Goal: Use online tool/utility: Utilize a website feature to perform a specific function

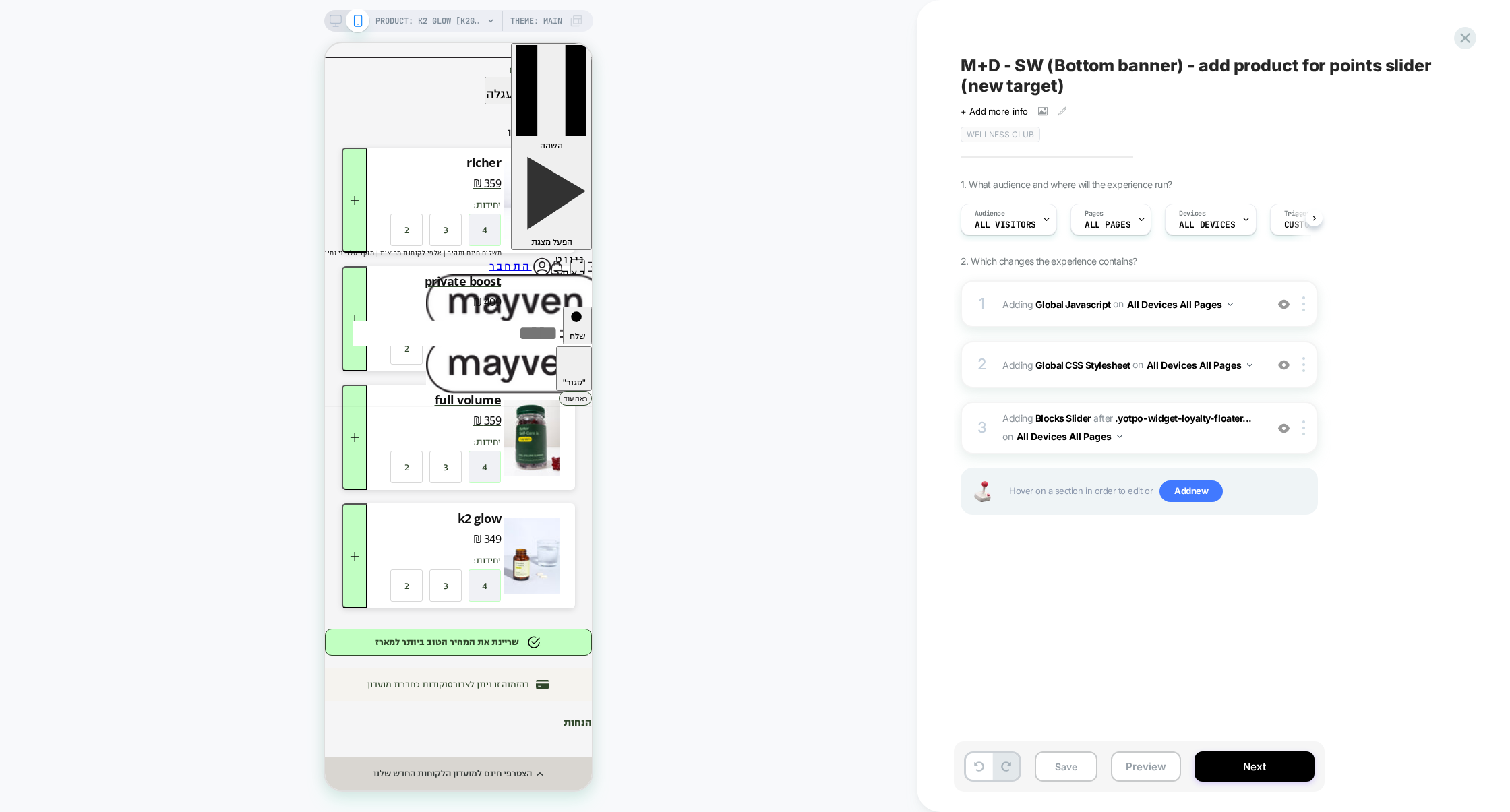
scroll to position [0, 1]
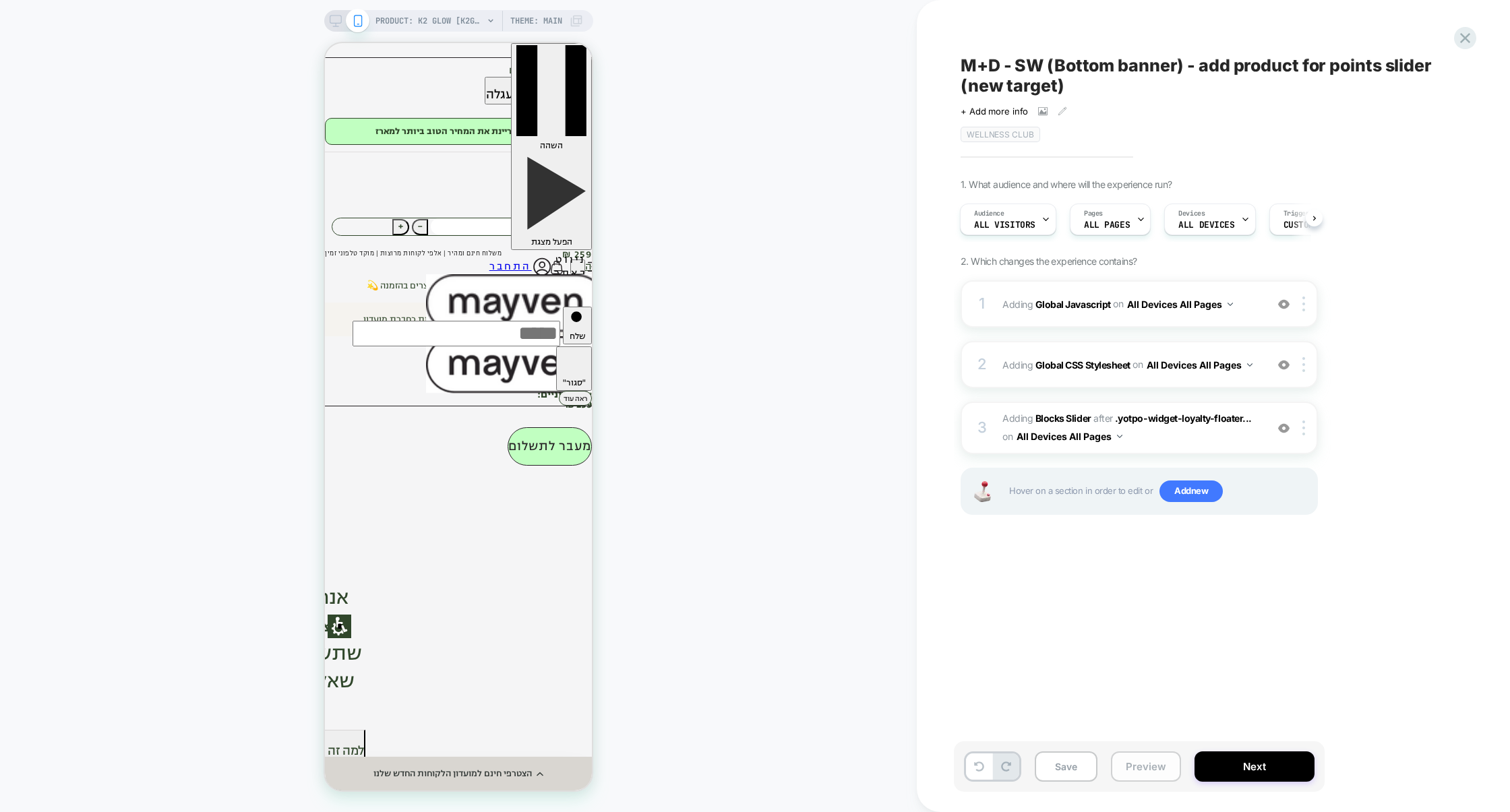
click at [1145, 772] on button "Preview" at bounding box center [1146, 766] width 71 height 30
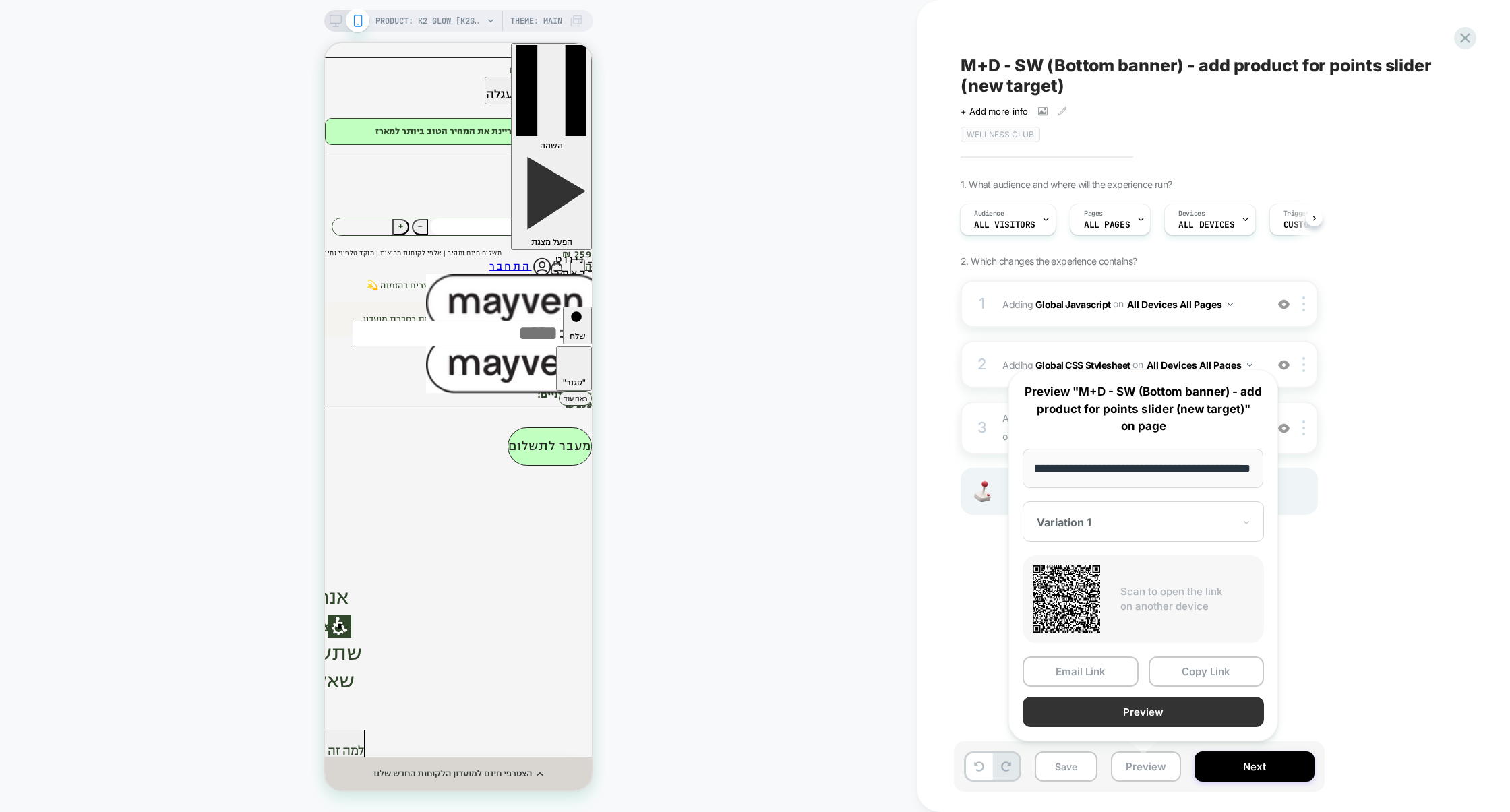
scroll to position [0, 0]
click at [1147, 710] on button "Preview" at bounding box center [1143, 711] width 242 height 30
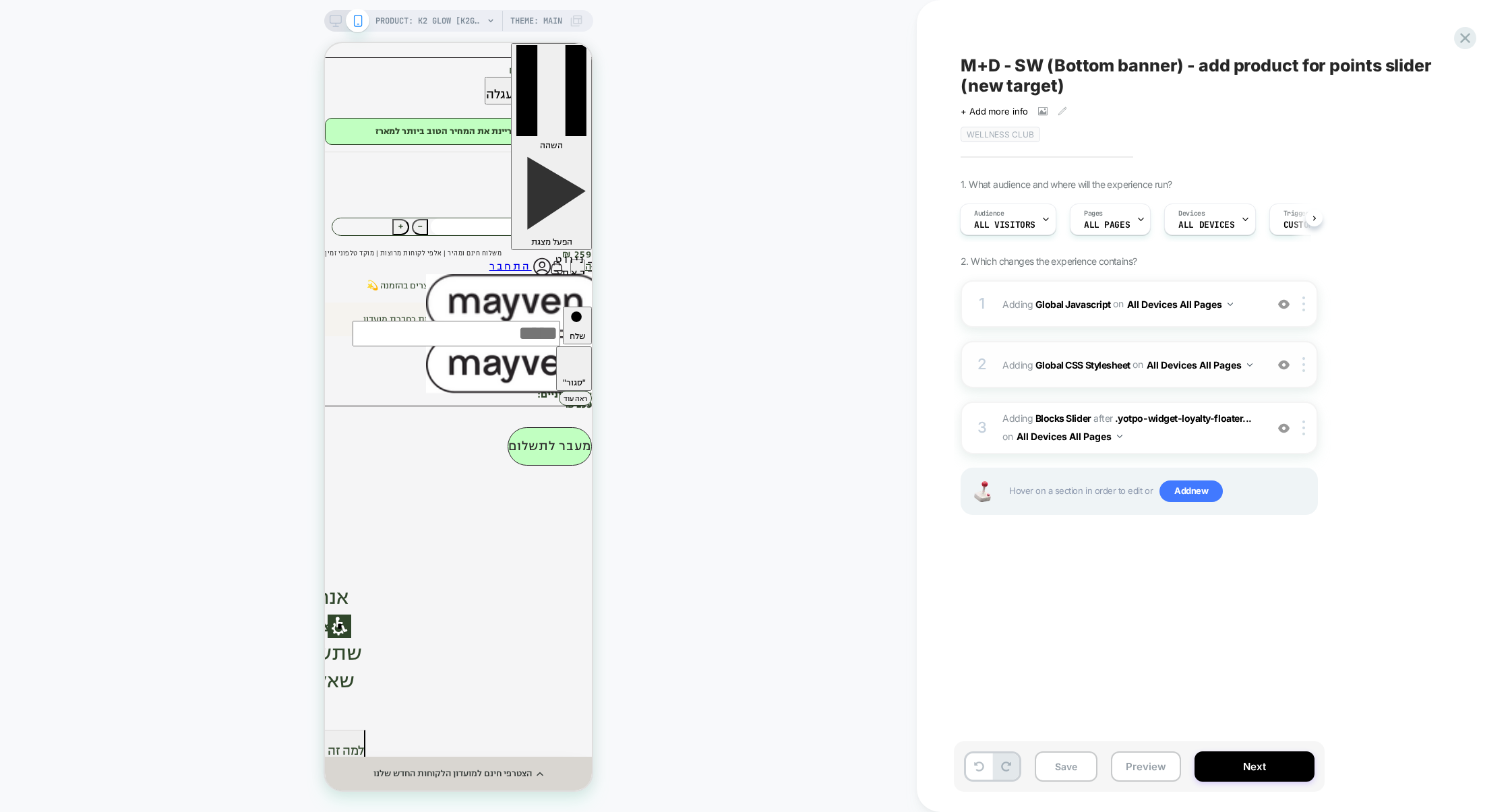
click at [1141, 385] on div "2 Adding Global CSS Stylesheet on All Devices All Pages Add Before Add After Ta…" at bounding box center [1139, 364] width 357 height 47
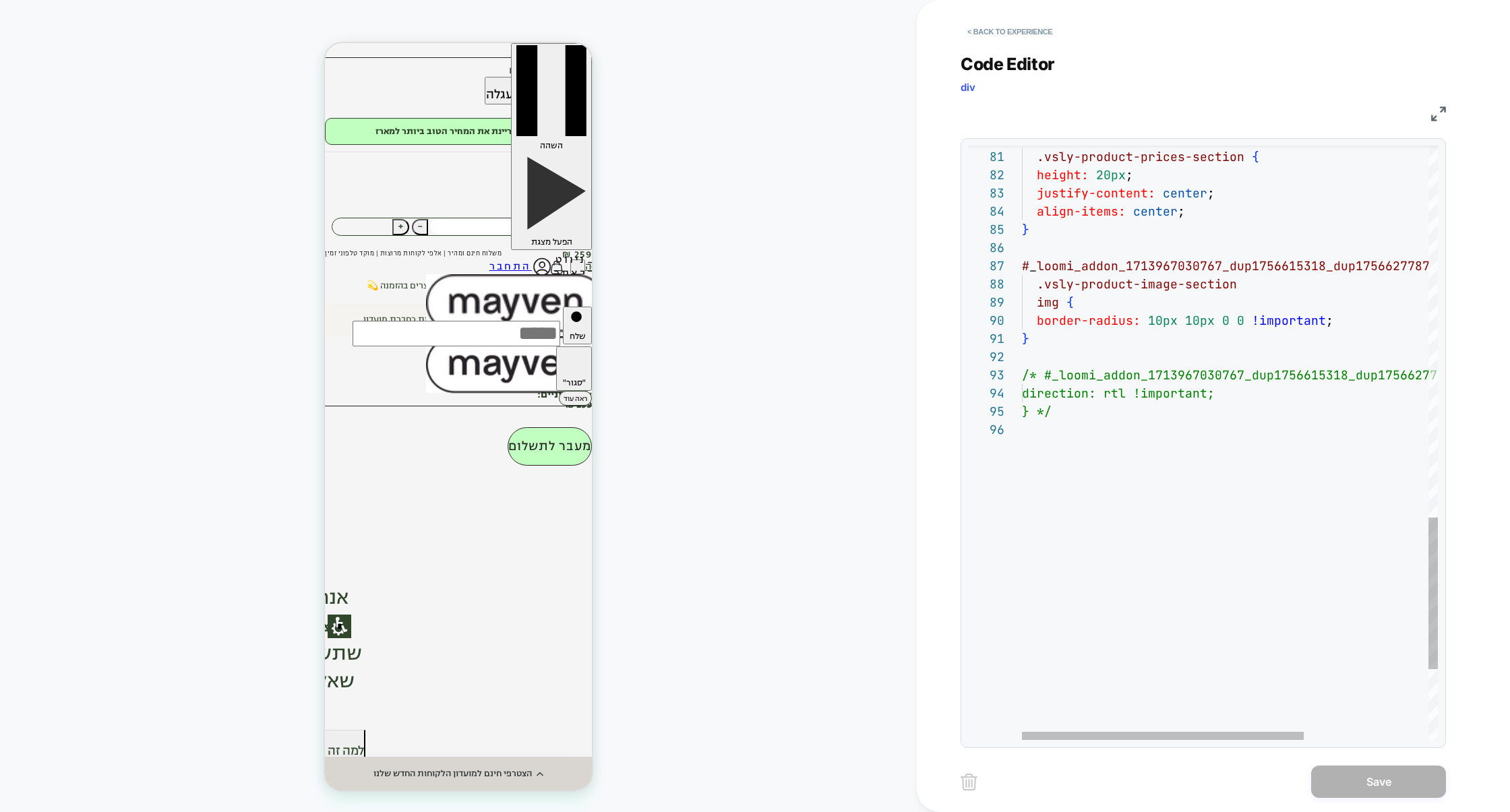
scroll to position [90, 0]
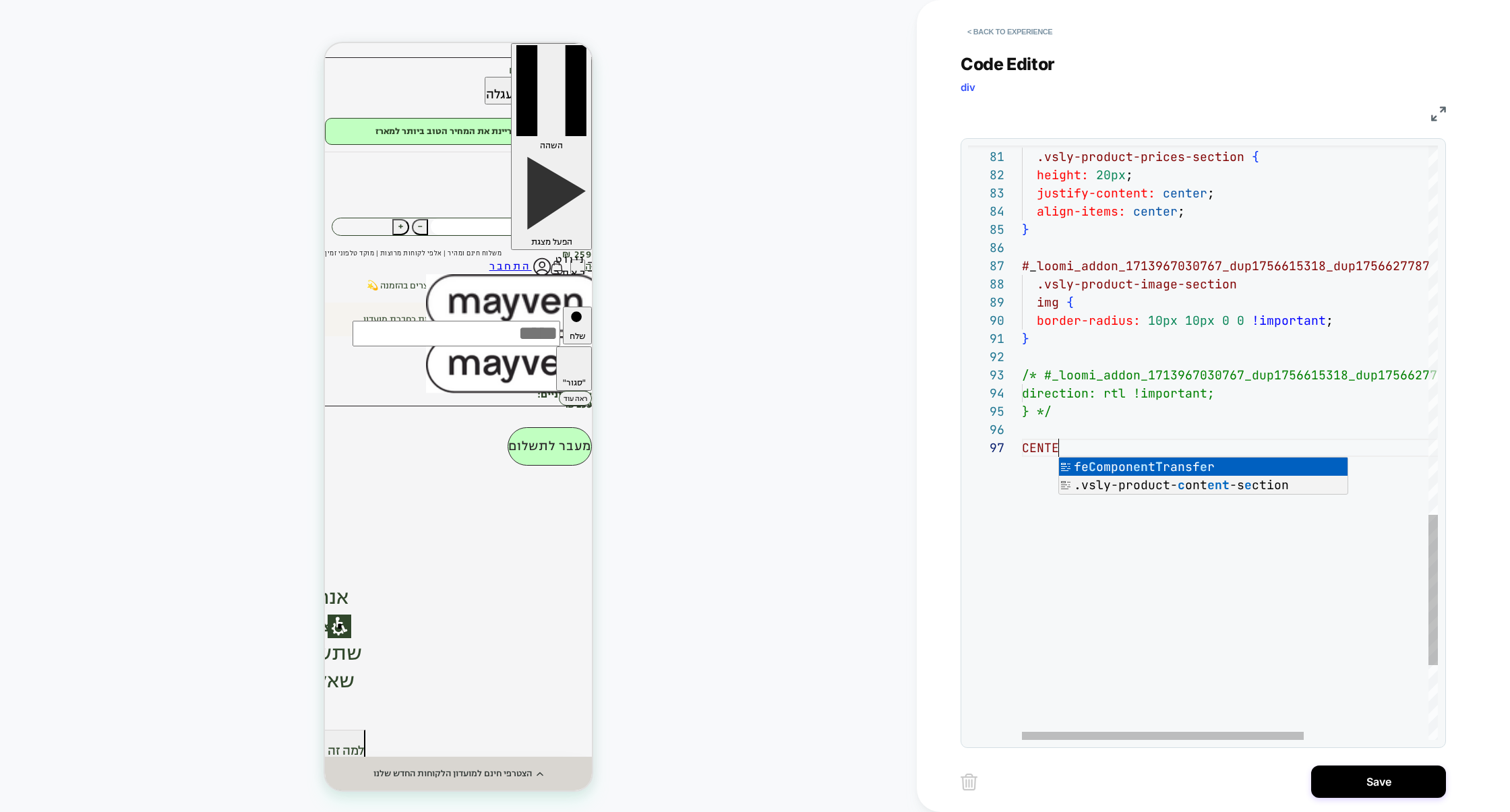
scroll to position [109, 43]
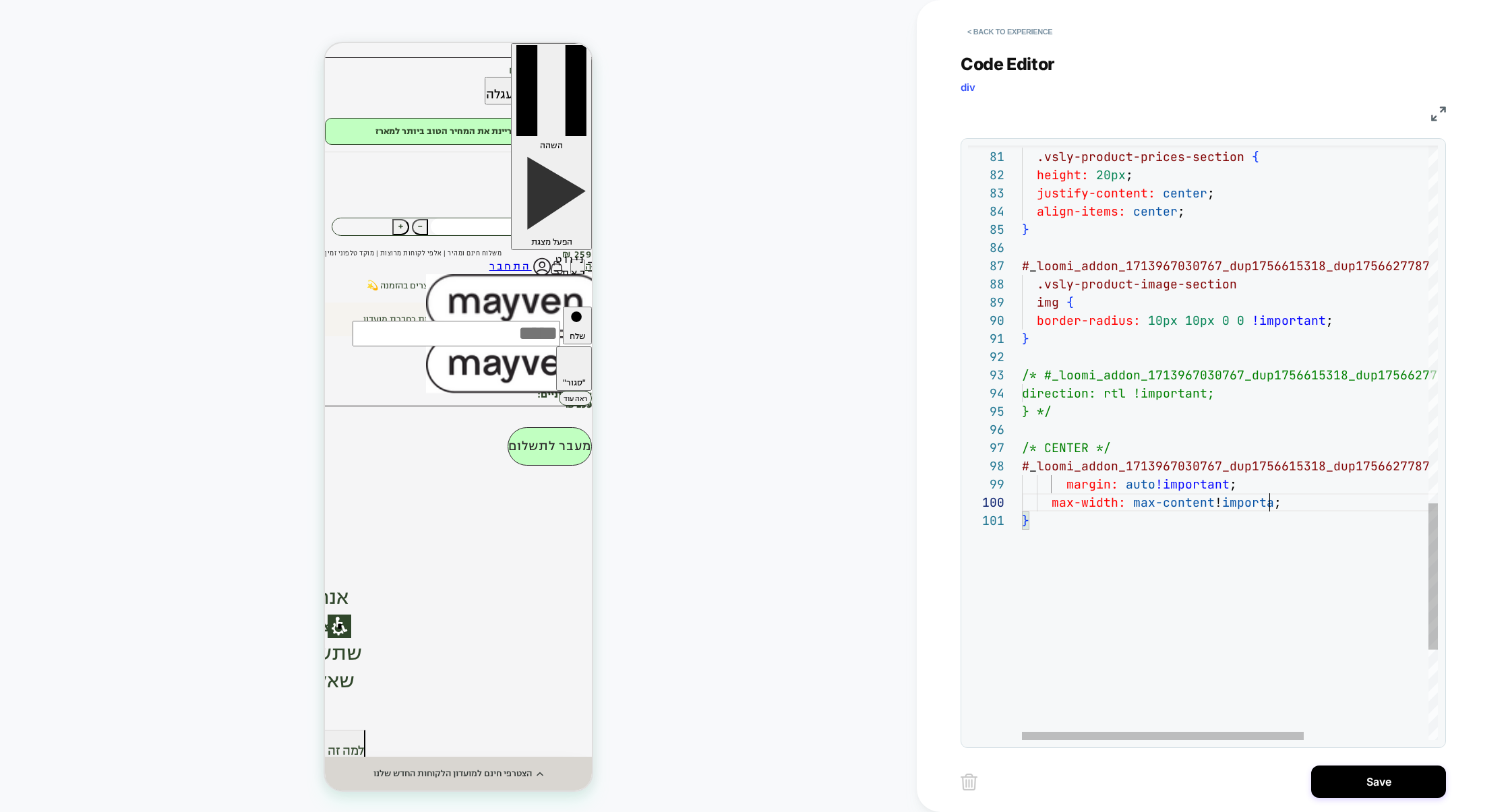
scroll to position [163, 262]
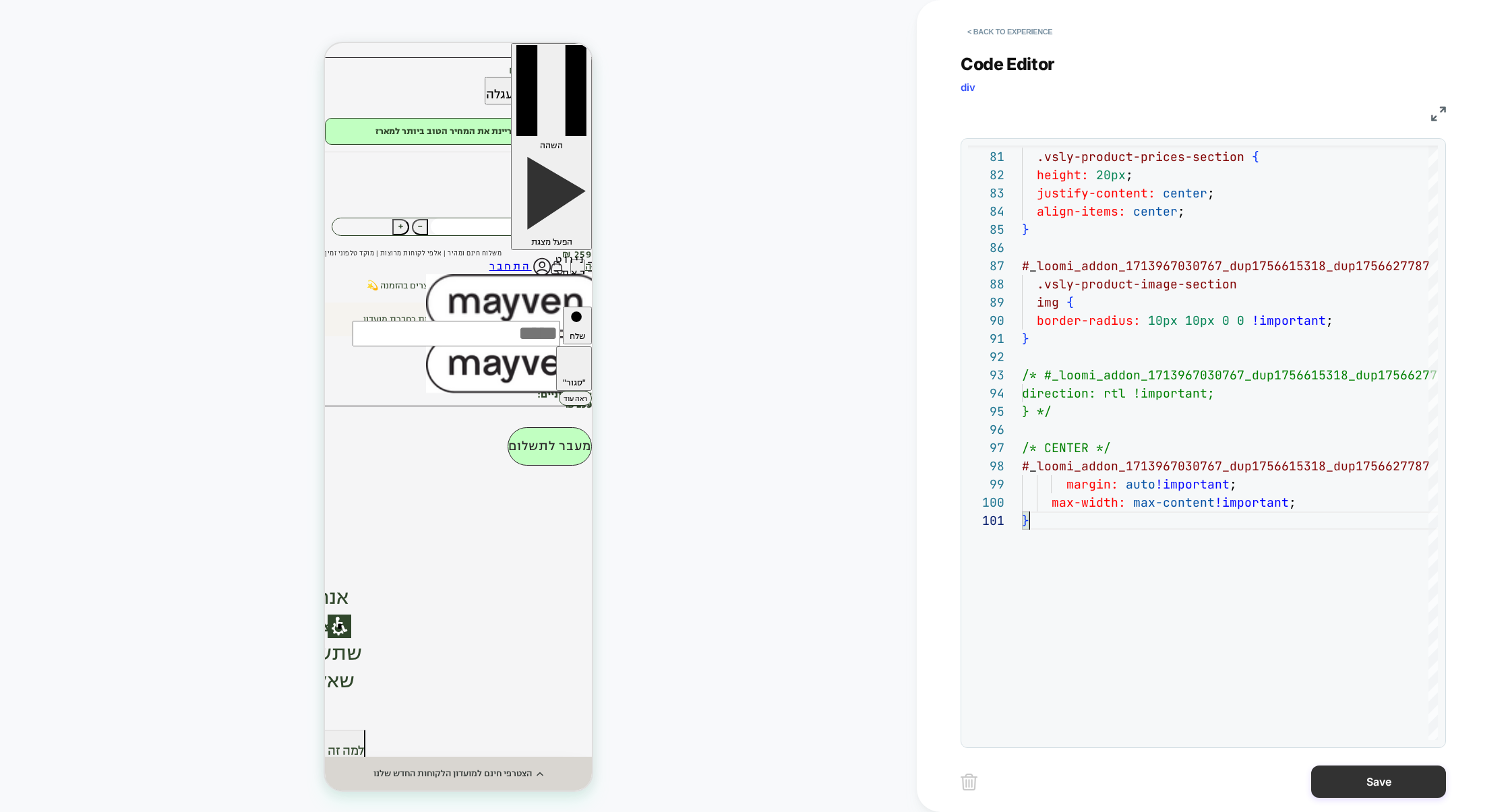
type textarea "*"
click at [1346, 777] on button "Save" at bounding box center [1379, 781] width 135 height 32
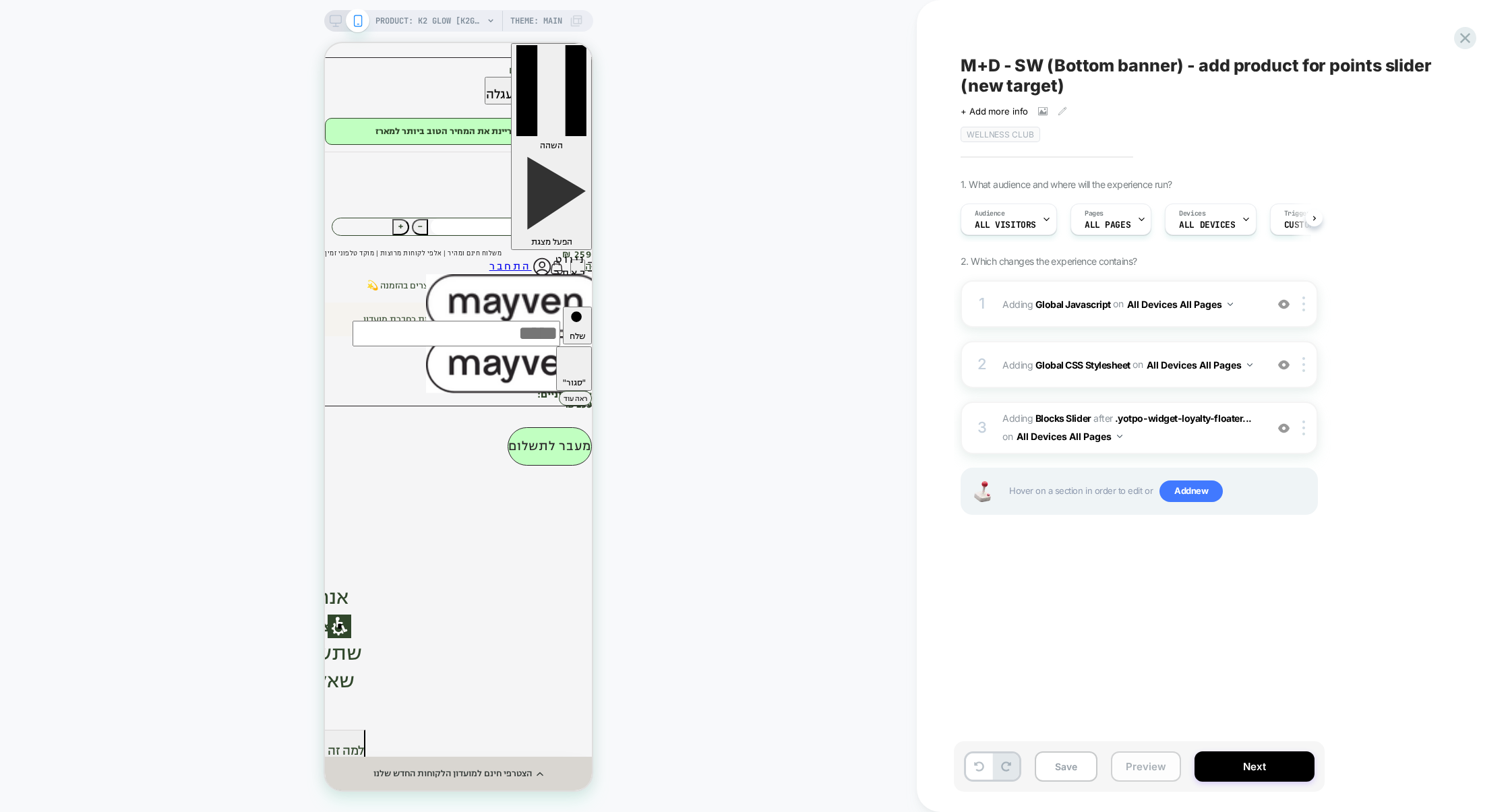
scroll to position [0, 1]
click at [1147, 766] on button "Preview" at bounding box center [1146, 766] width 71 height 30
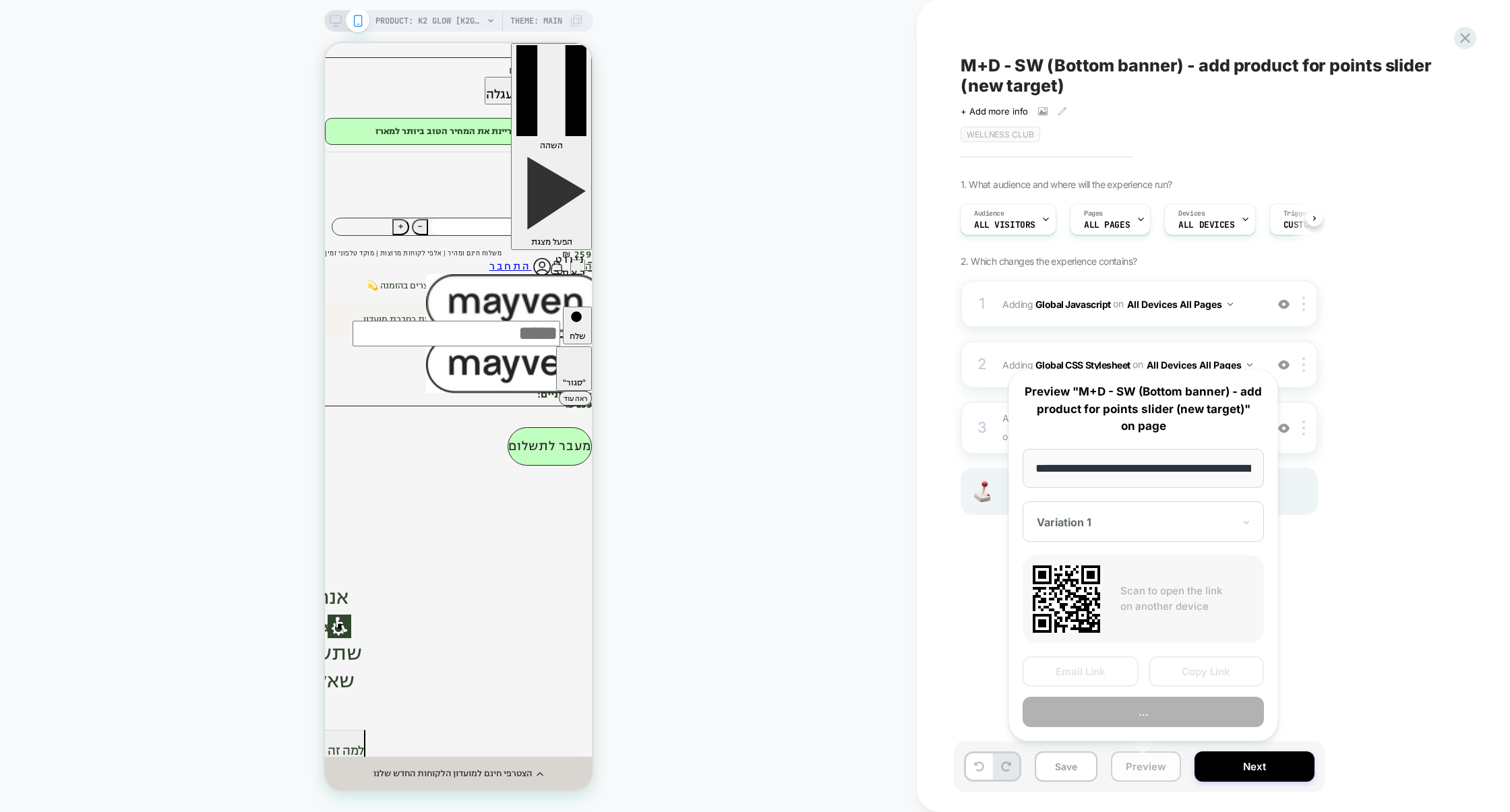
scroll to position [0, 122]
click at [1149, 719] on button "Preview" at bounding box center [1143, 711] width 242 height 30
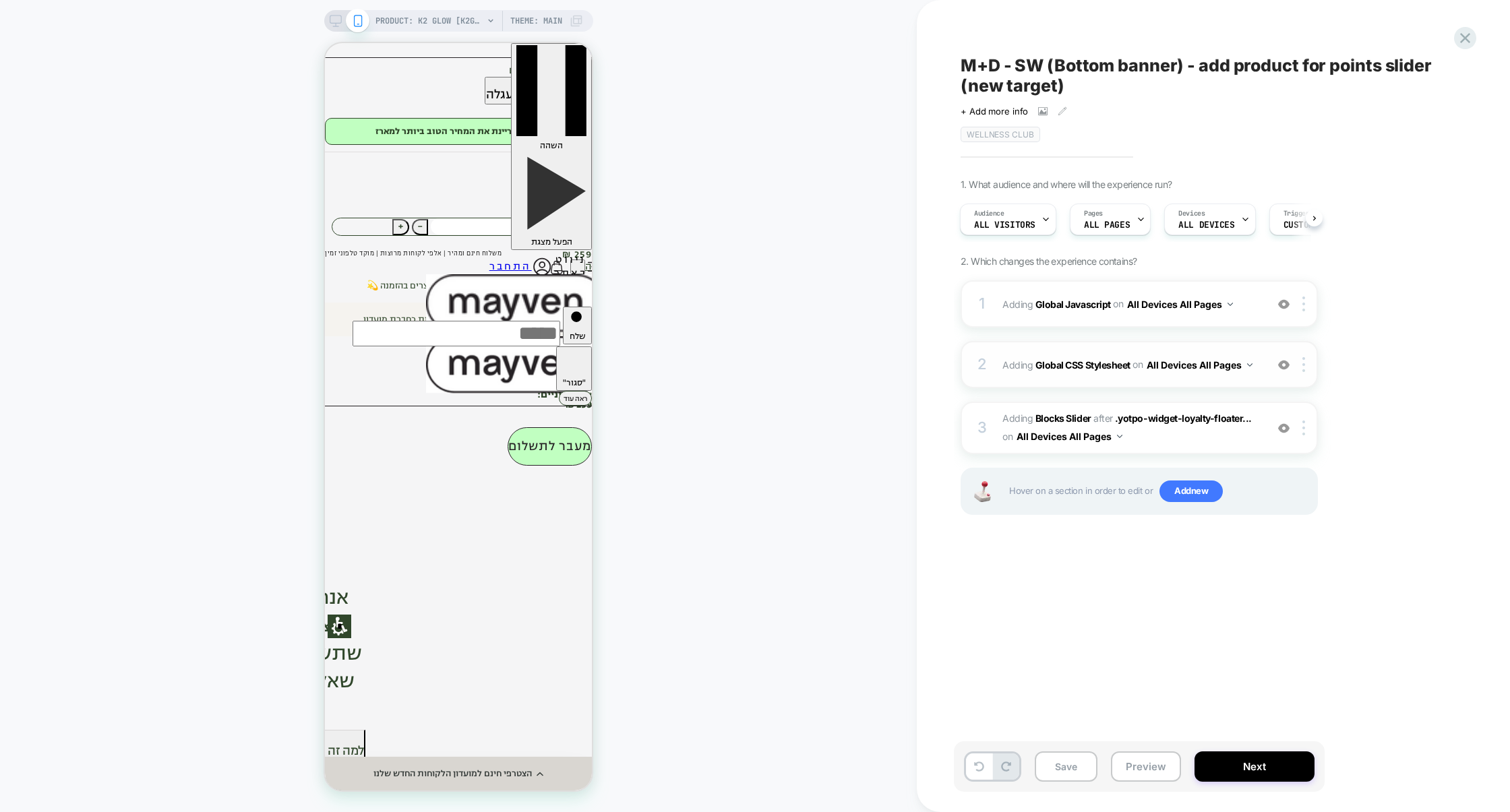
click at [1136, 383] on div "2 Adding Global CSS Stylesheet on All Devices All Pages Add Before Add After Ta…" at bounding box center [1139, 364] width 357 height 47
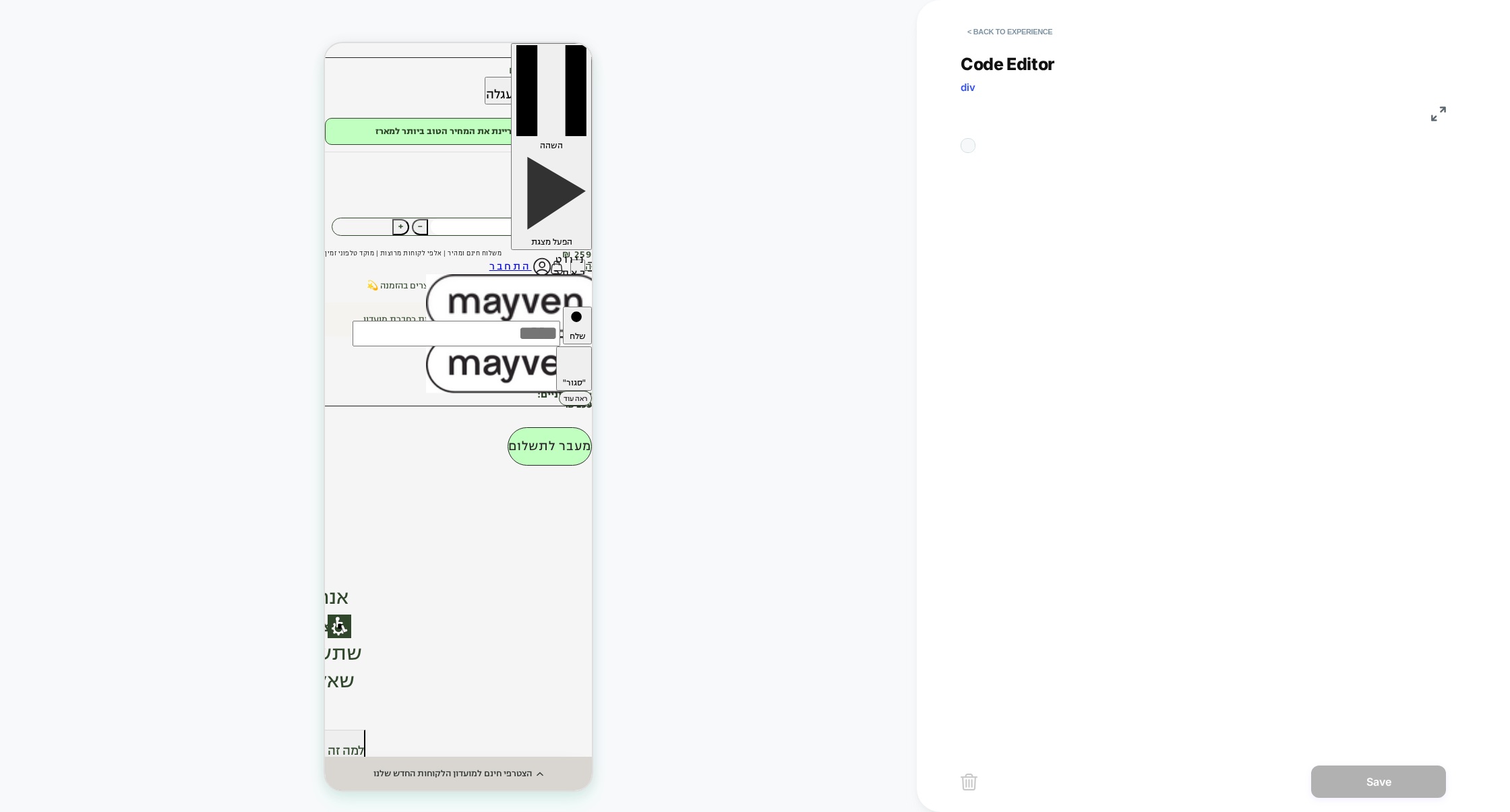
scroll to position [182, 0]
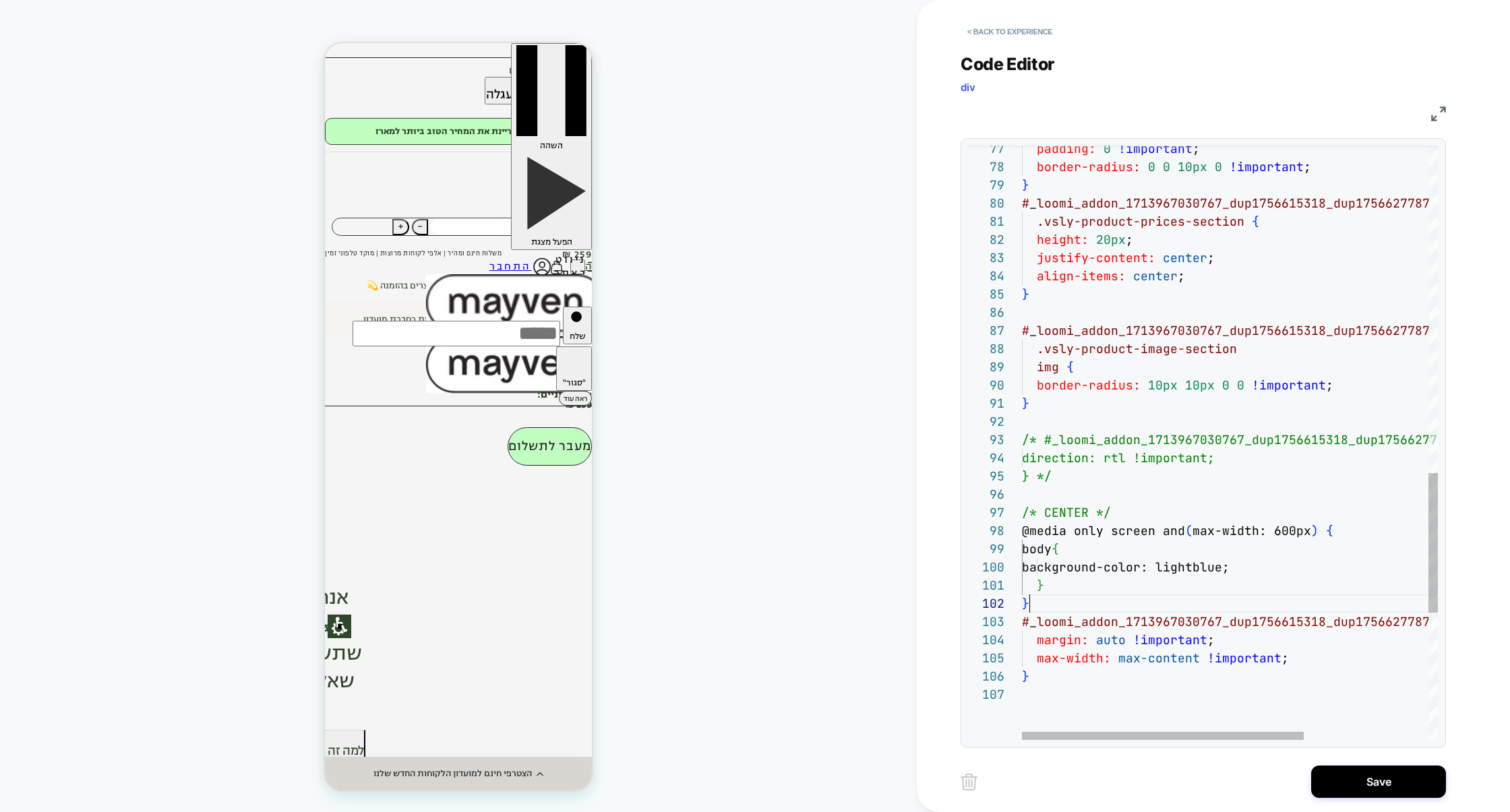
scroll to position [17, 7]
click at [1219, 531] on span "max-width:" at bounding box center [1237, 530] width 74 height 15
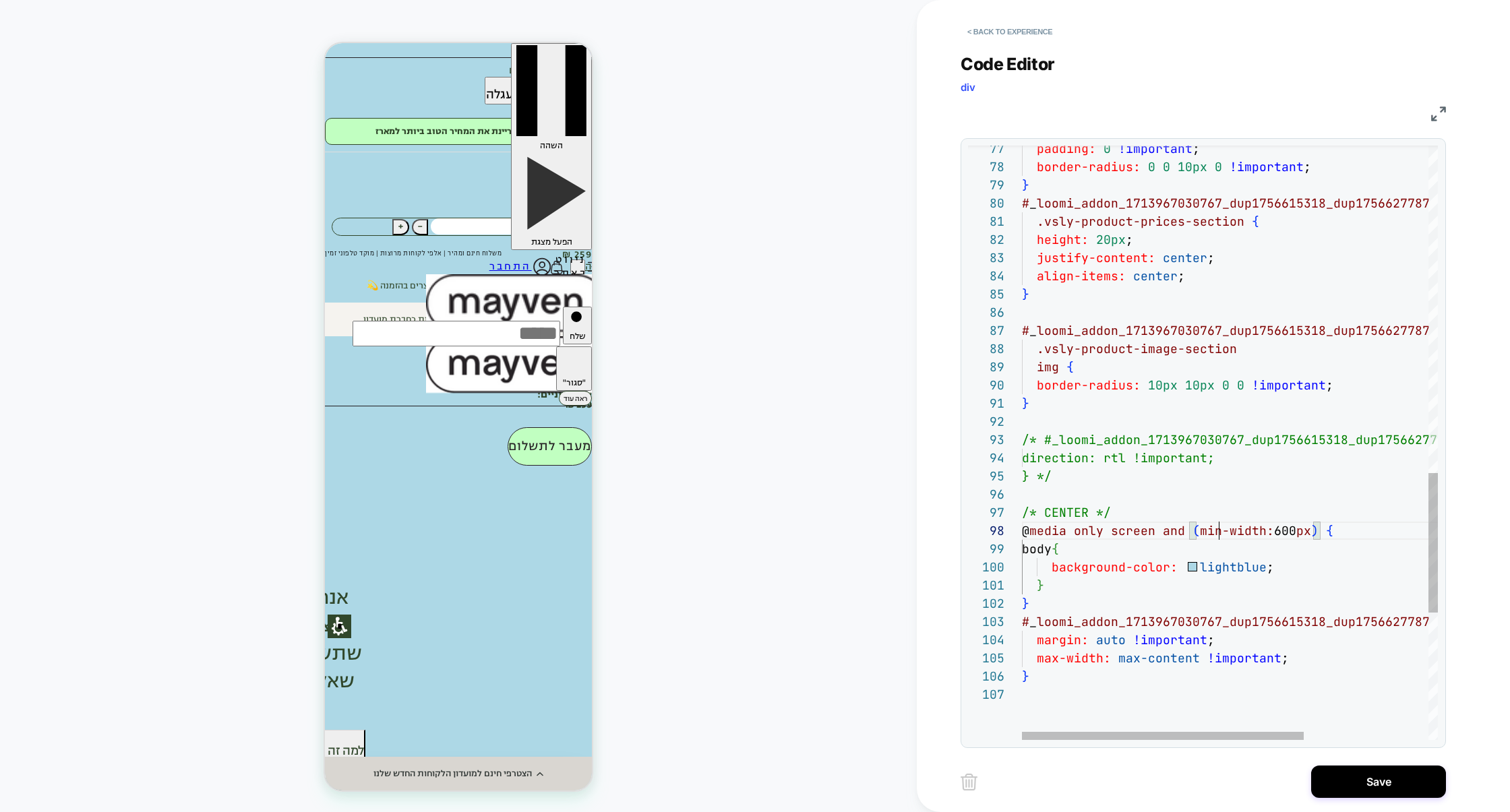
scroll to position [127, 197]
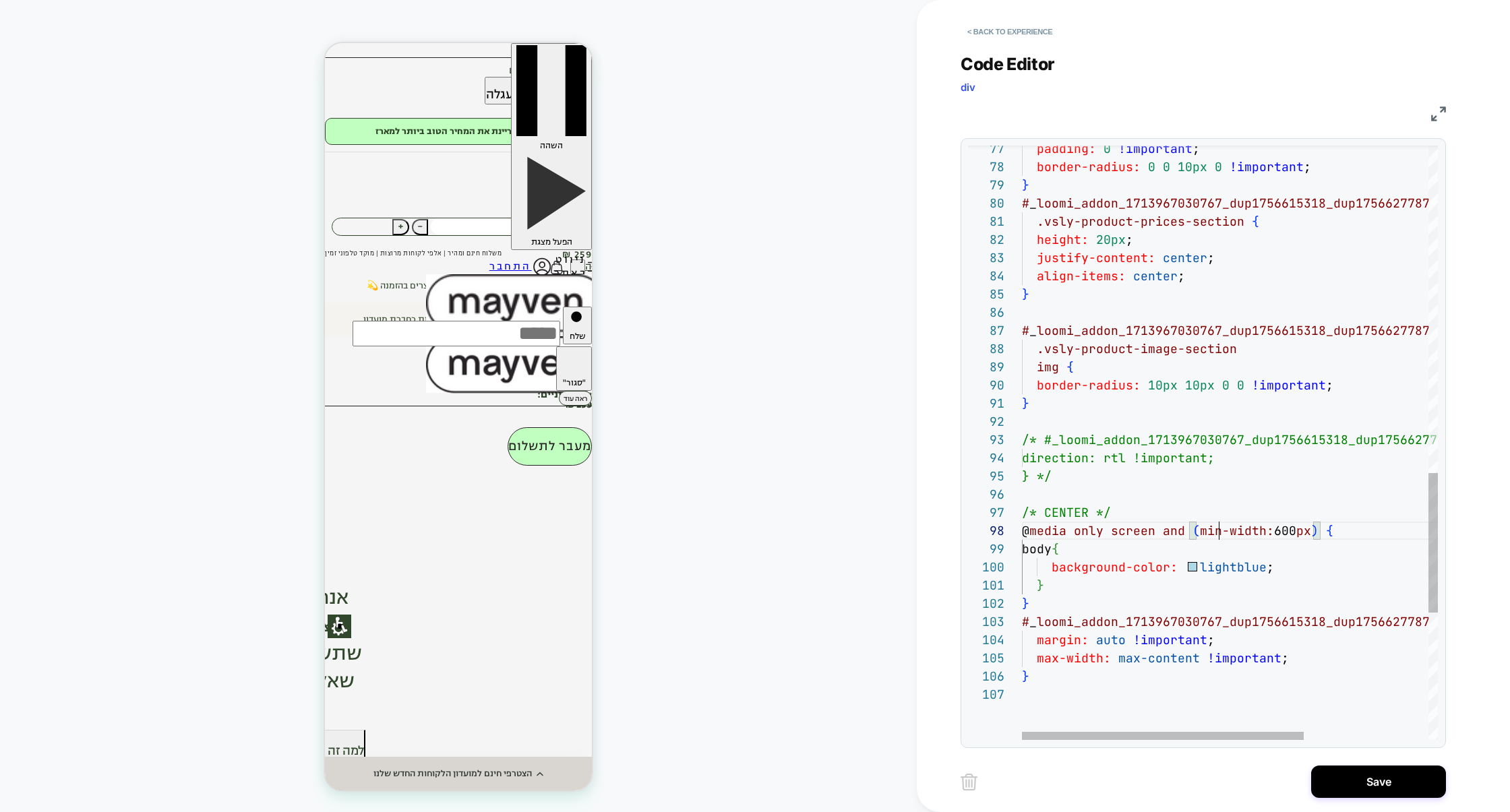
click at [1288, 527] on div "padding: 0 !important ; border-radius: 0 0 10px 0 !important ; } # _ loomi_addo…" at bounding box center [1322, 18] width 599 height 2522
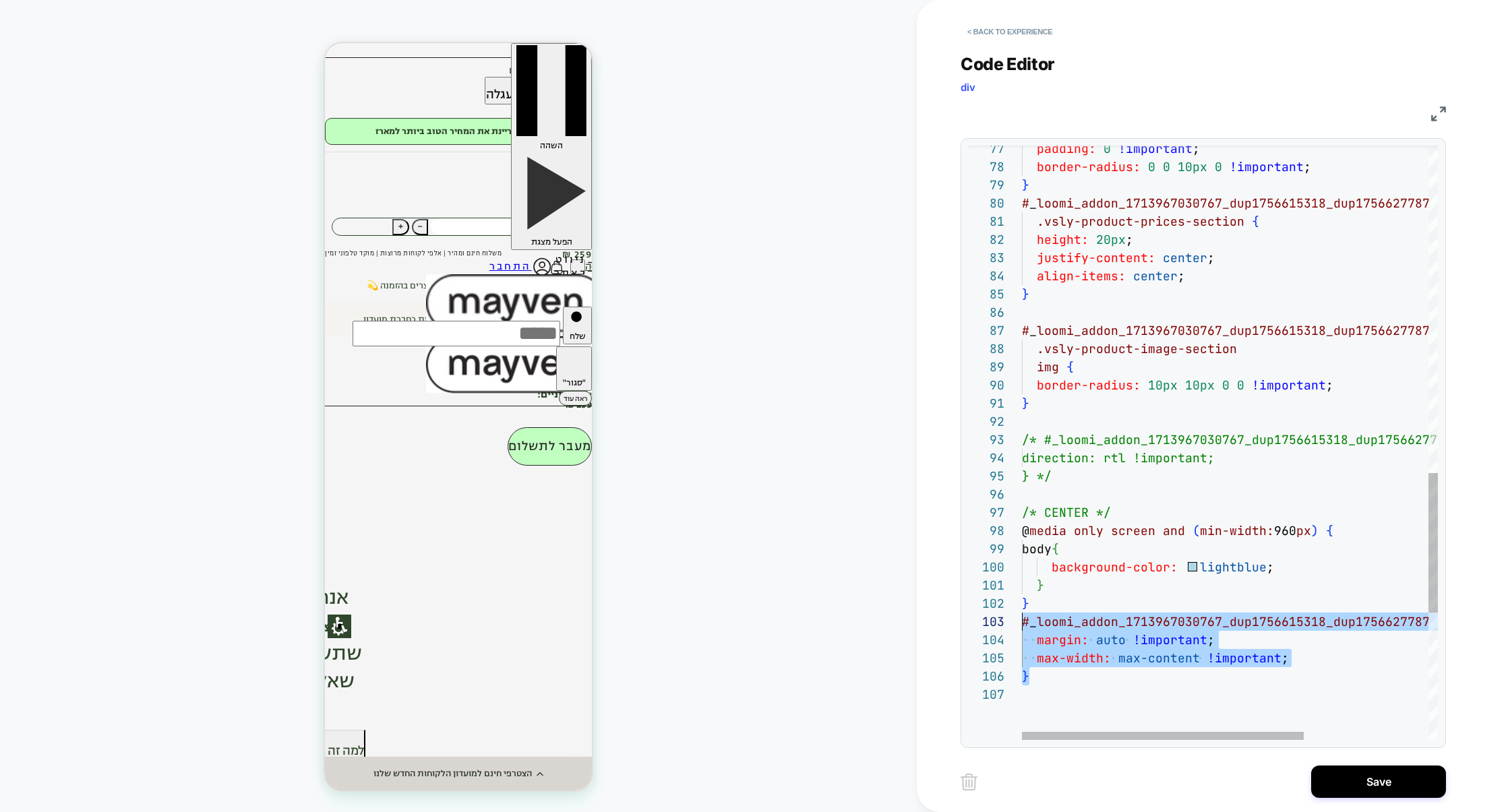
drag, startPoint x: 1049, startPoint y: 679, endPoint x: 983, endPoint y: 622, distance: 87.2
click at [983, 622] on div "77 78 79 80 81 82 83 84 85 86 87 88 89 90 91 92 93 94 95 96 97 103 98 99 100 10…" at bounding box center [1203, 442] width 470 height 594
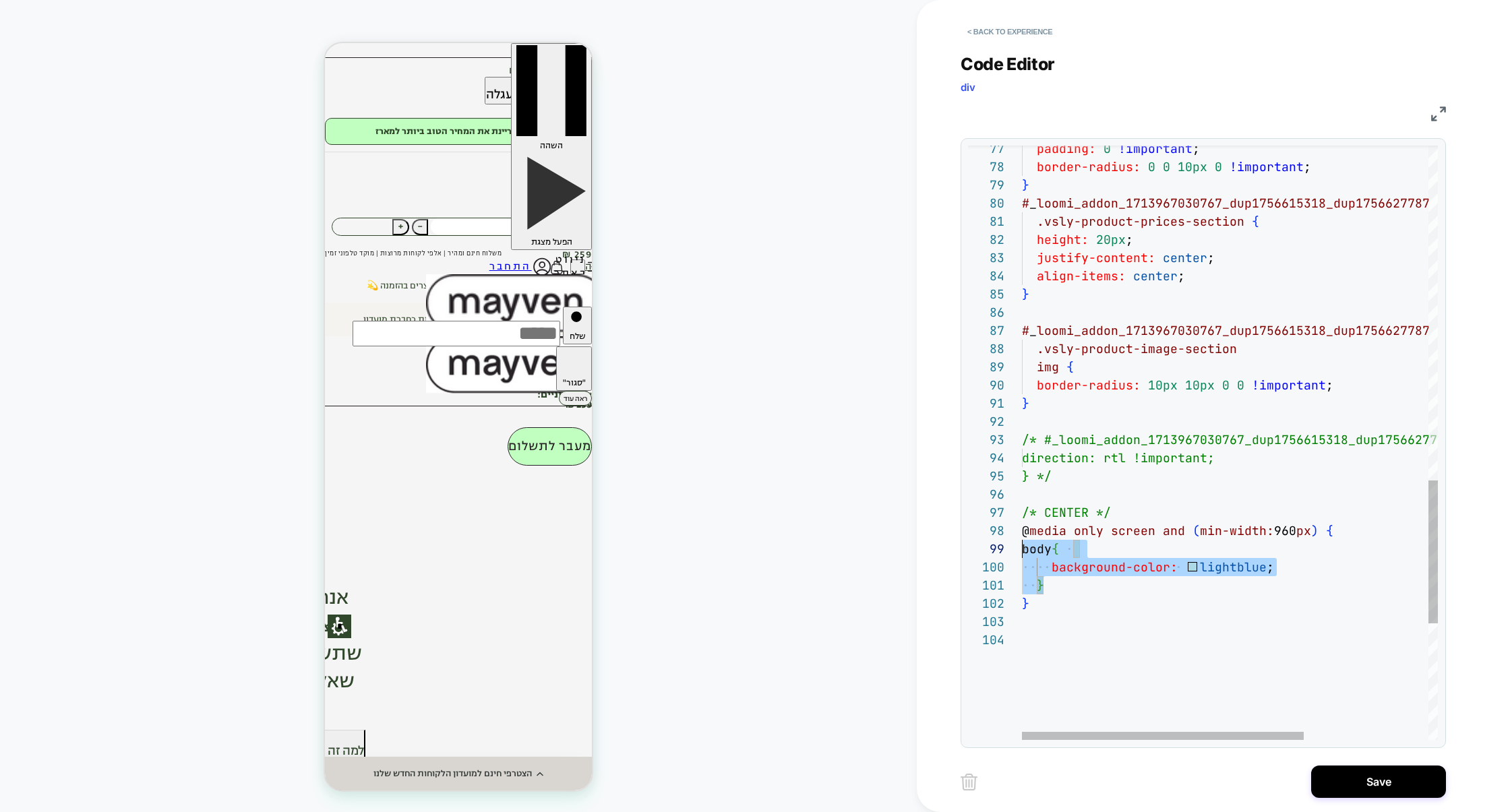
scroll to position [146, 0]
drag, startPoint x: 1051, startPoint y: 589, endPoint x: 959, endPoint y: 546, distance: 101.6
click at [960, 546] on div "77 78 79 80 81 82 83 84 85 86 87 88 89 90 91 92 93 94 95 96 97 103 98 99 100 10…" at bounding box center [1203, 442] width 485 height 609
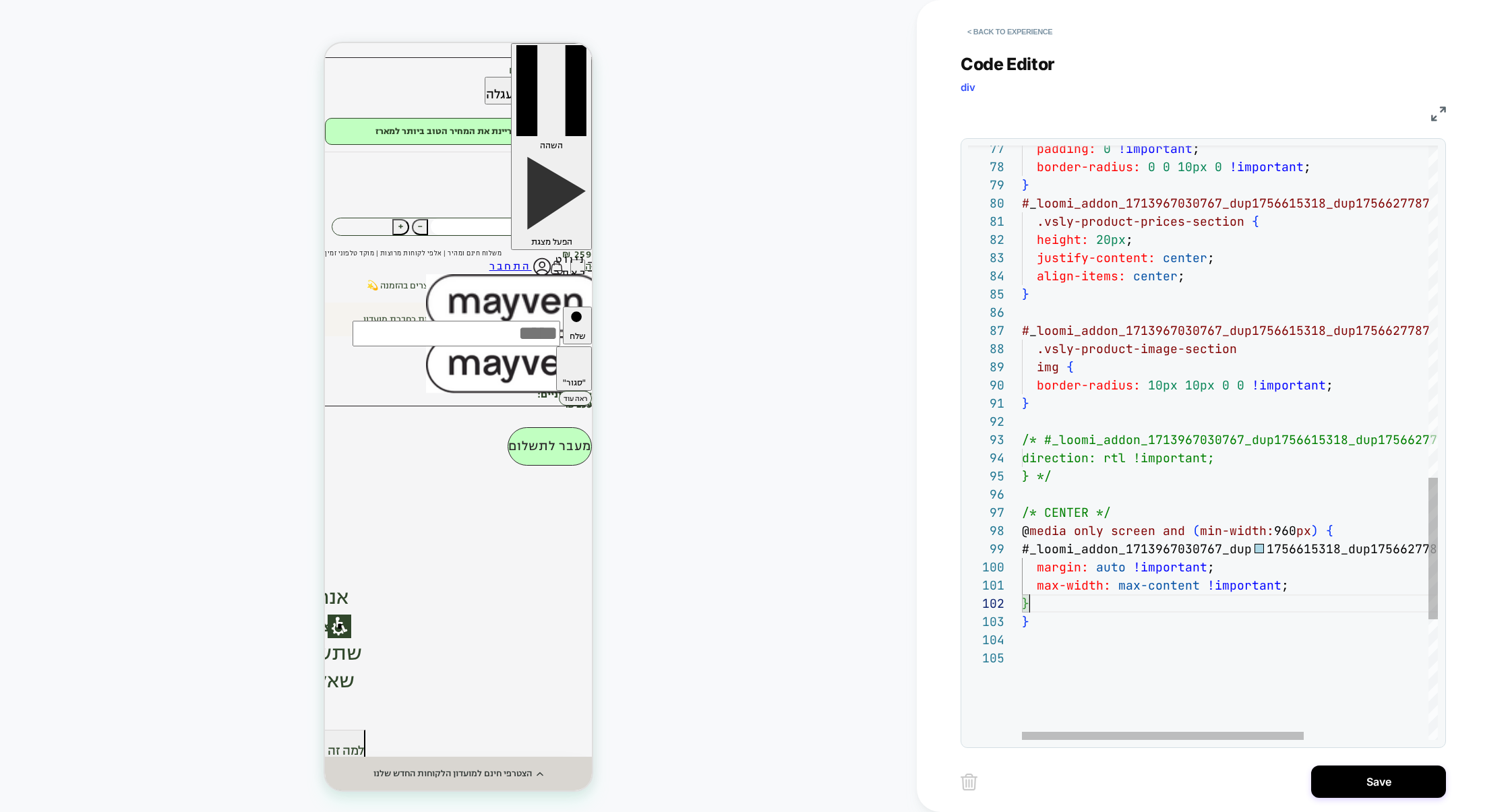
scroll to position [17, 7]
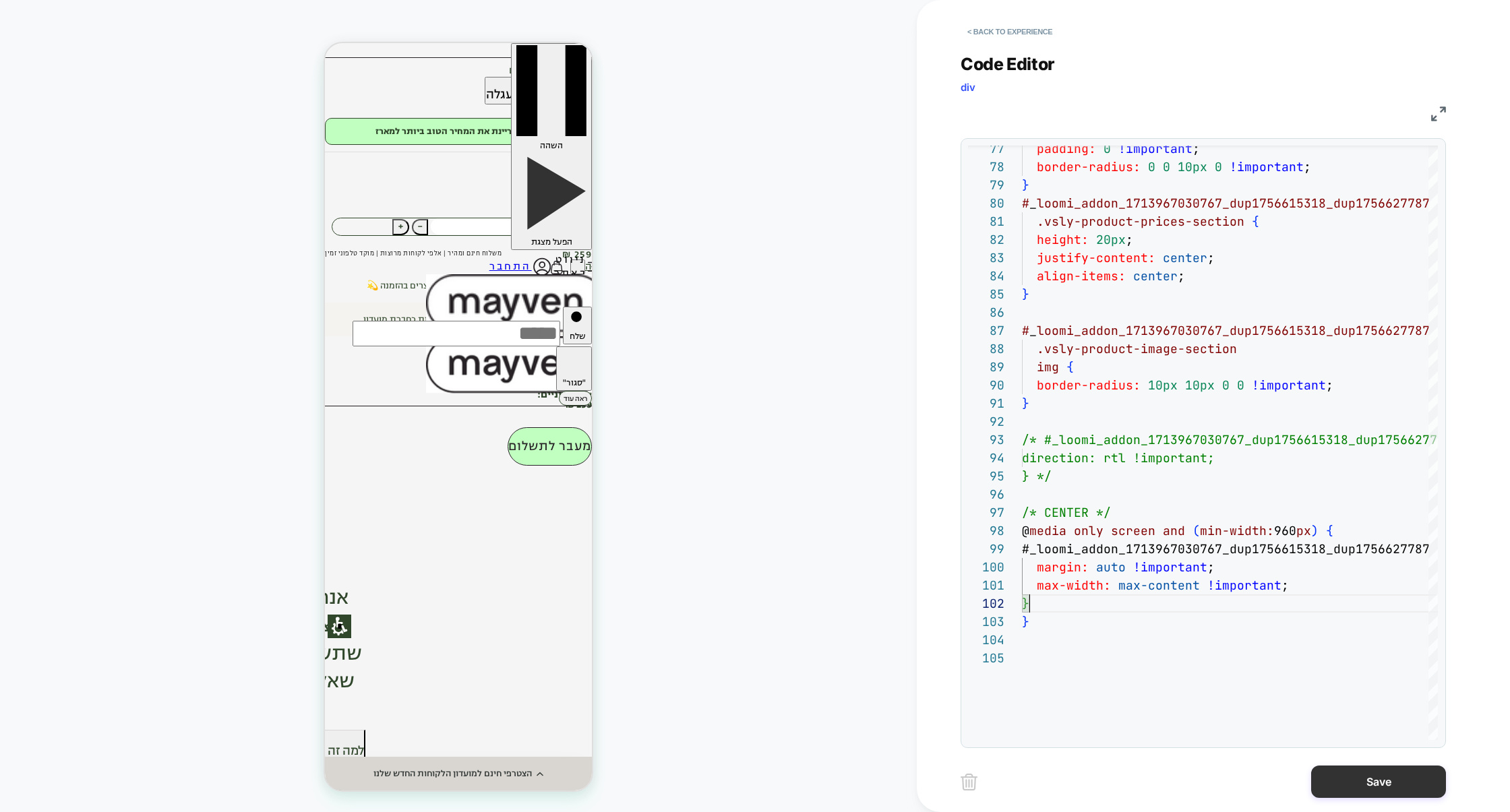
type textarea "**********"
click at [1358, 772] on button "Save" at bounding box center [1379, 781] width 135 height 32
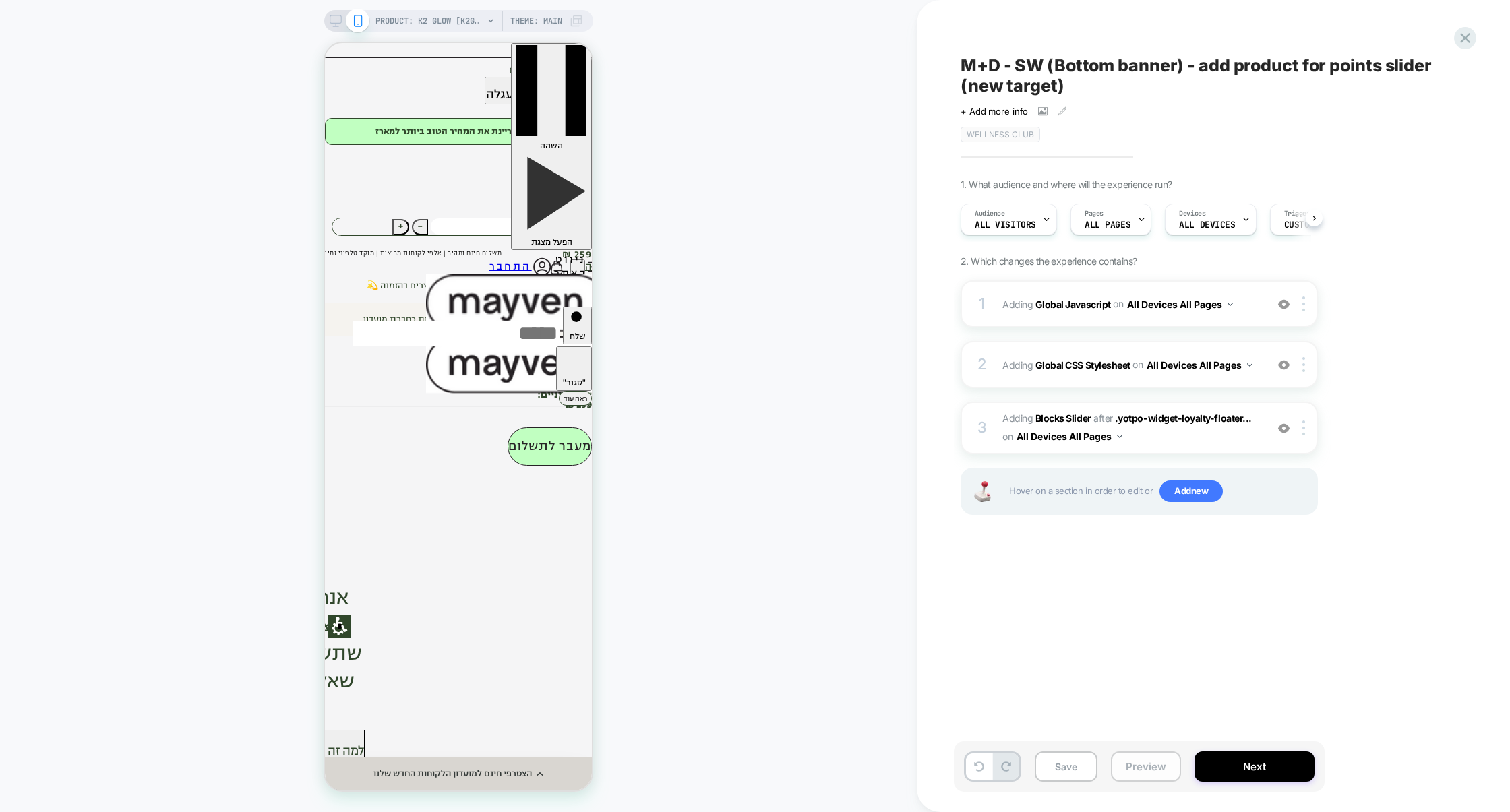
scroll to position [0, 1]
click at [1146, 767] on button "Preview" at bounding box center [1146, 766] width 71 height 30
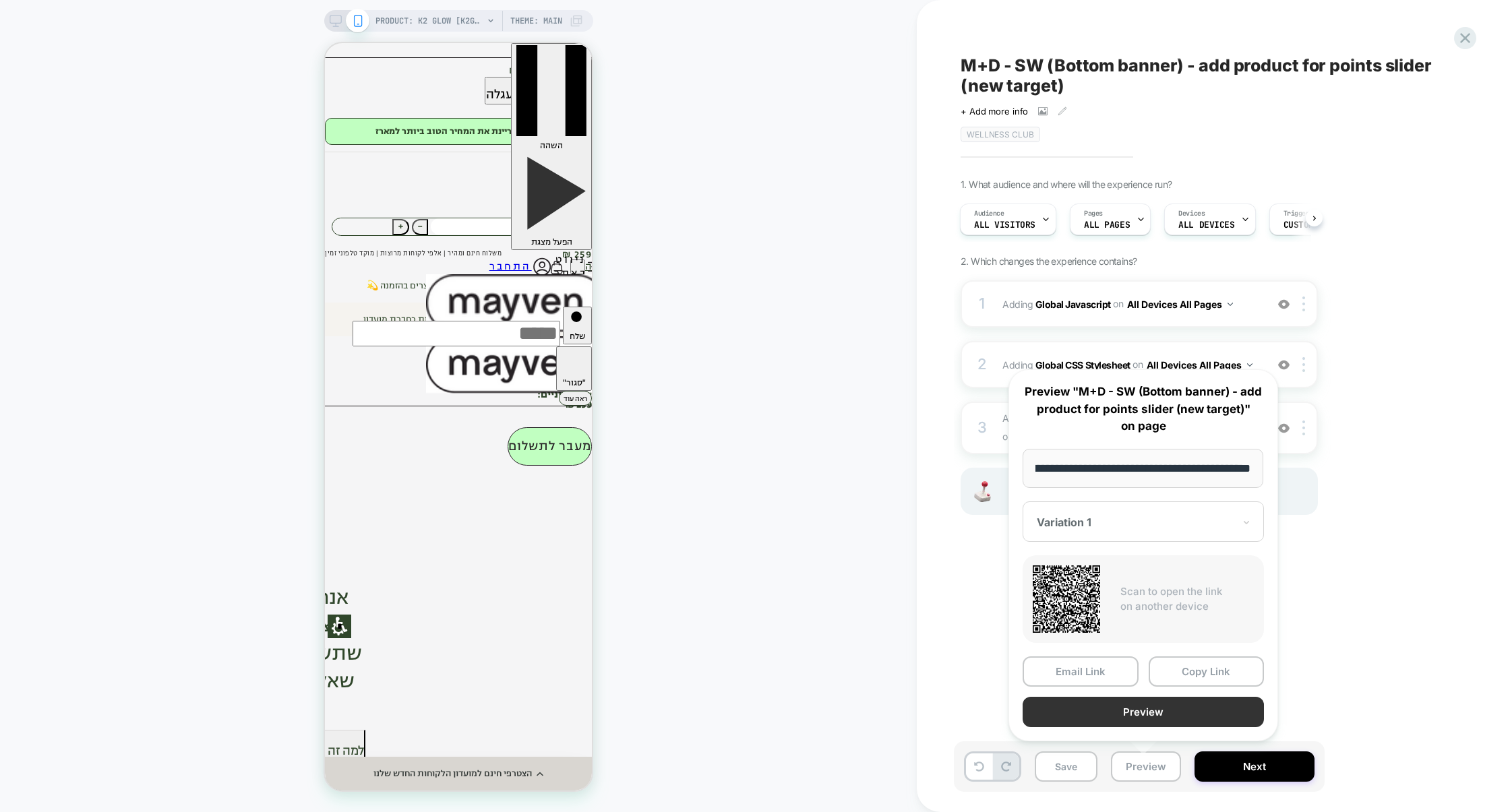
scroll to position [0, 0]
click at [1147, 714] on button "Preview" at bounding box center [1143, 711] width 242 height 30
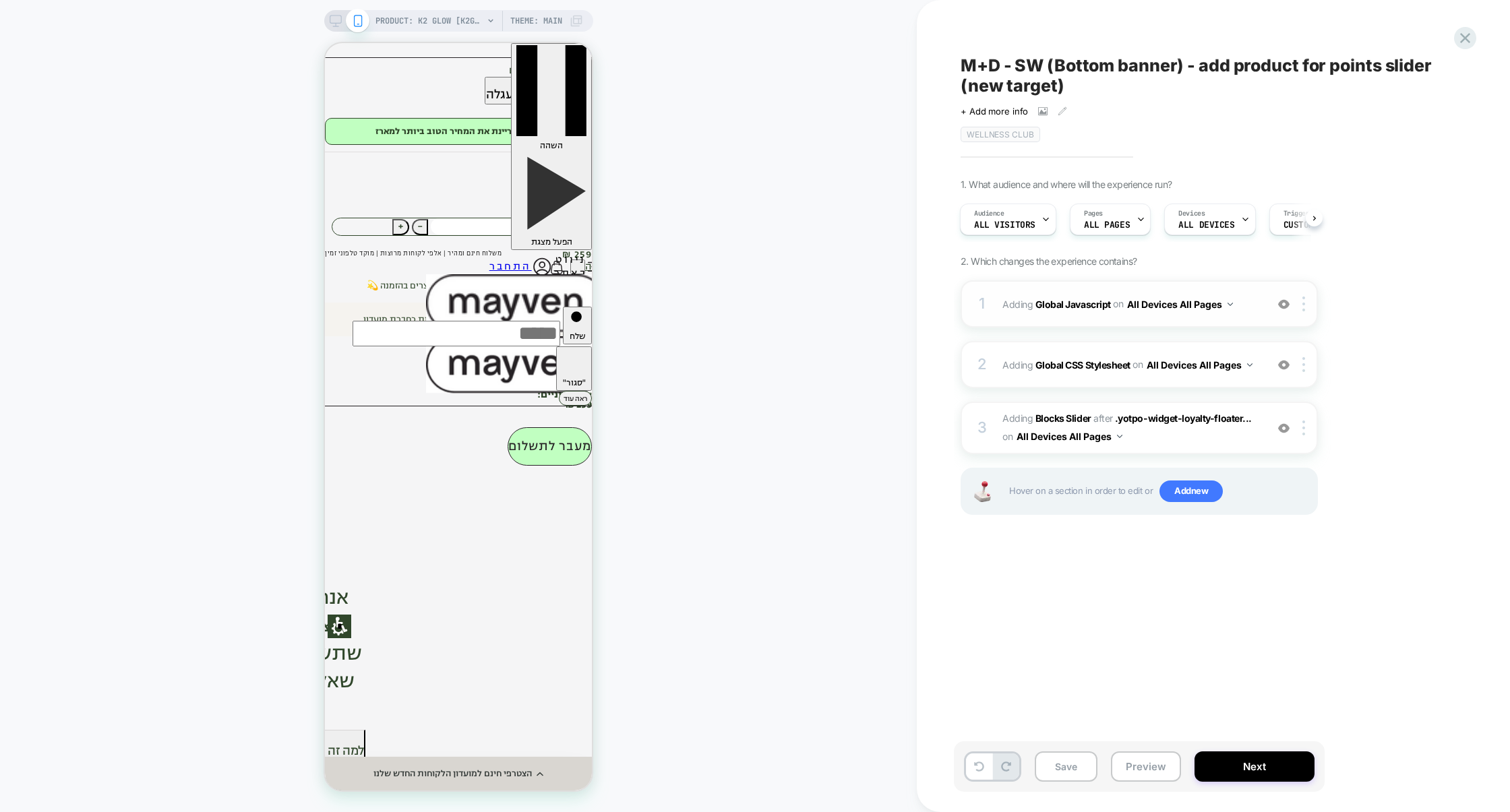
click at [1088, 323] on div "1 Adding Global Javascript on All Devices All Pages Add Before Add After Target…" at bounding box center [1139, 303] width 357 height 47
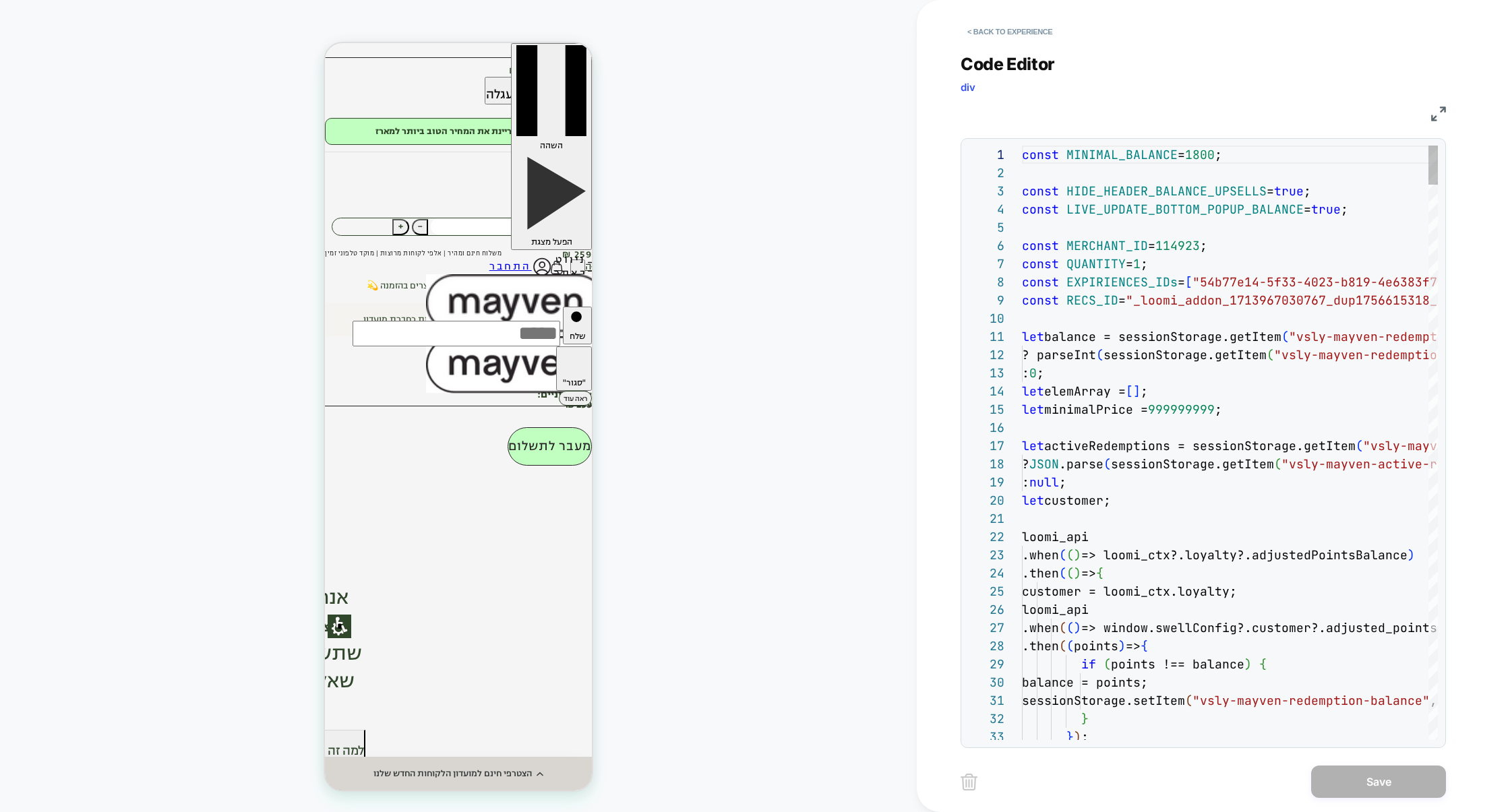
scroll to position [182, 0]
click at [1441, 113] on img at bounding box center [1438, 113] width 14 height 14
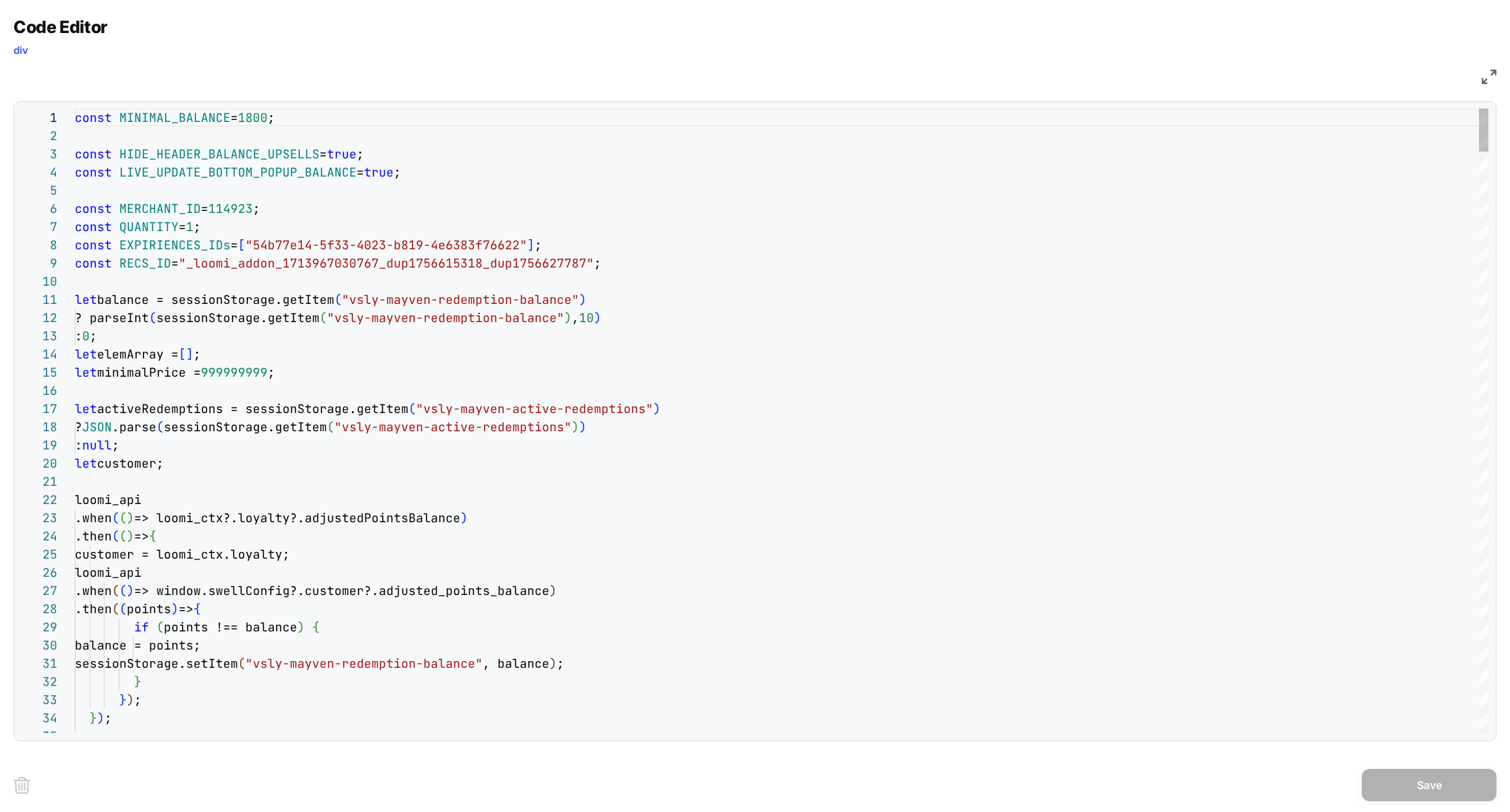
click at [1427, 119] on div "Next Match (Enter)" at bounding box center [1428, 119] width 11 height 11
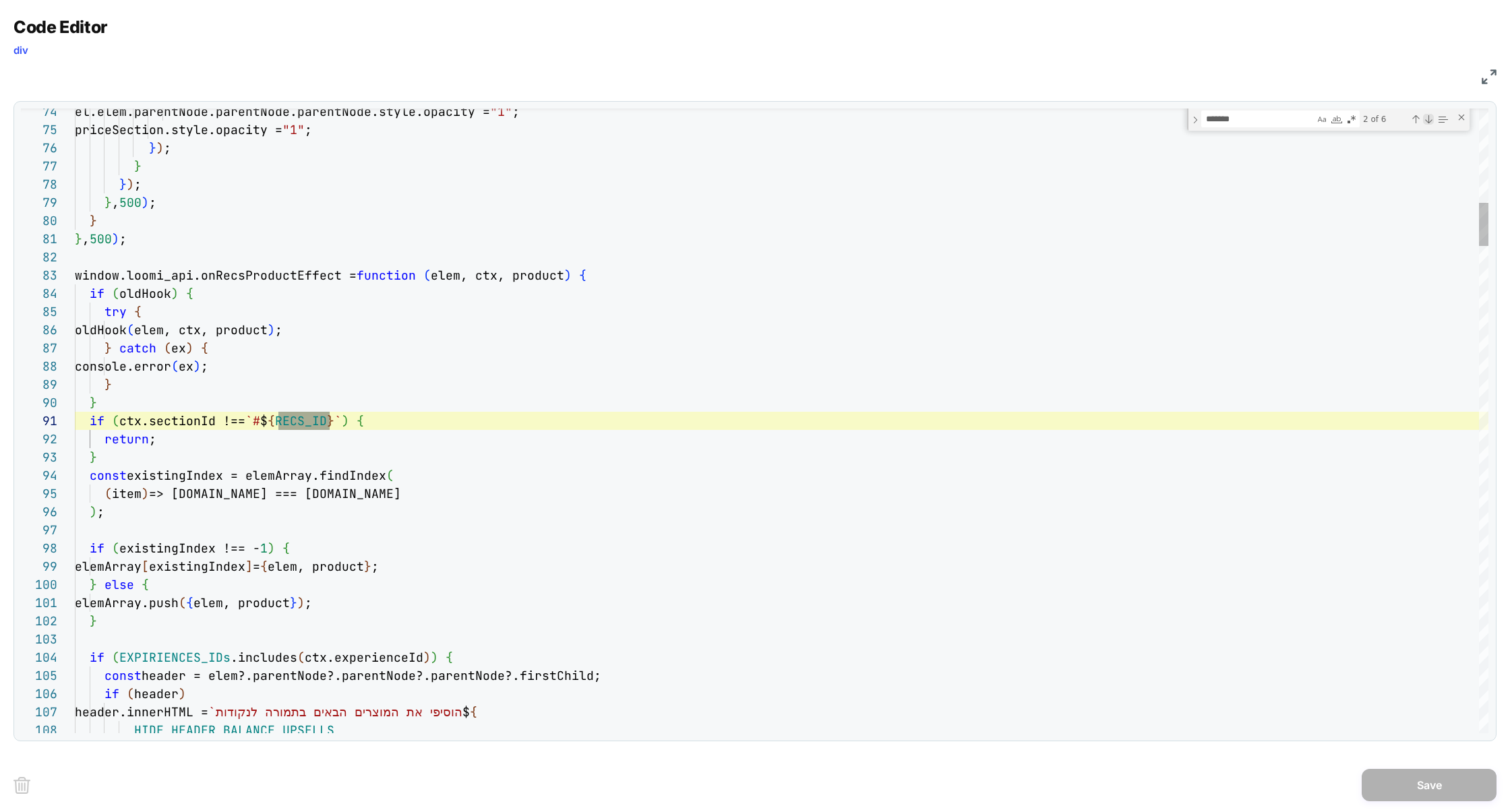
scroll to position [182, 255]
click at [1427, 120] on div "Next Match (Enter)" at bounding box center [1428, 119] width 11 height 11
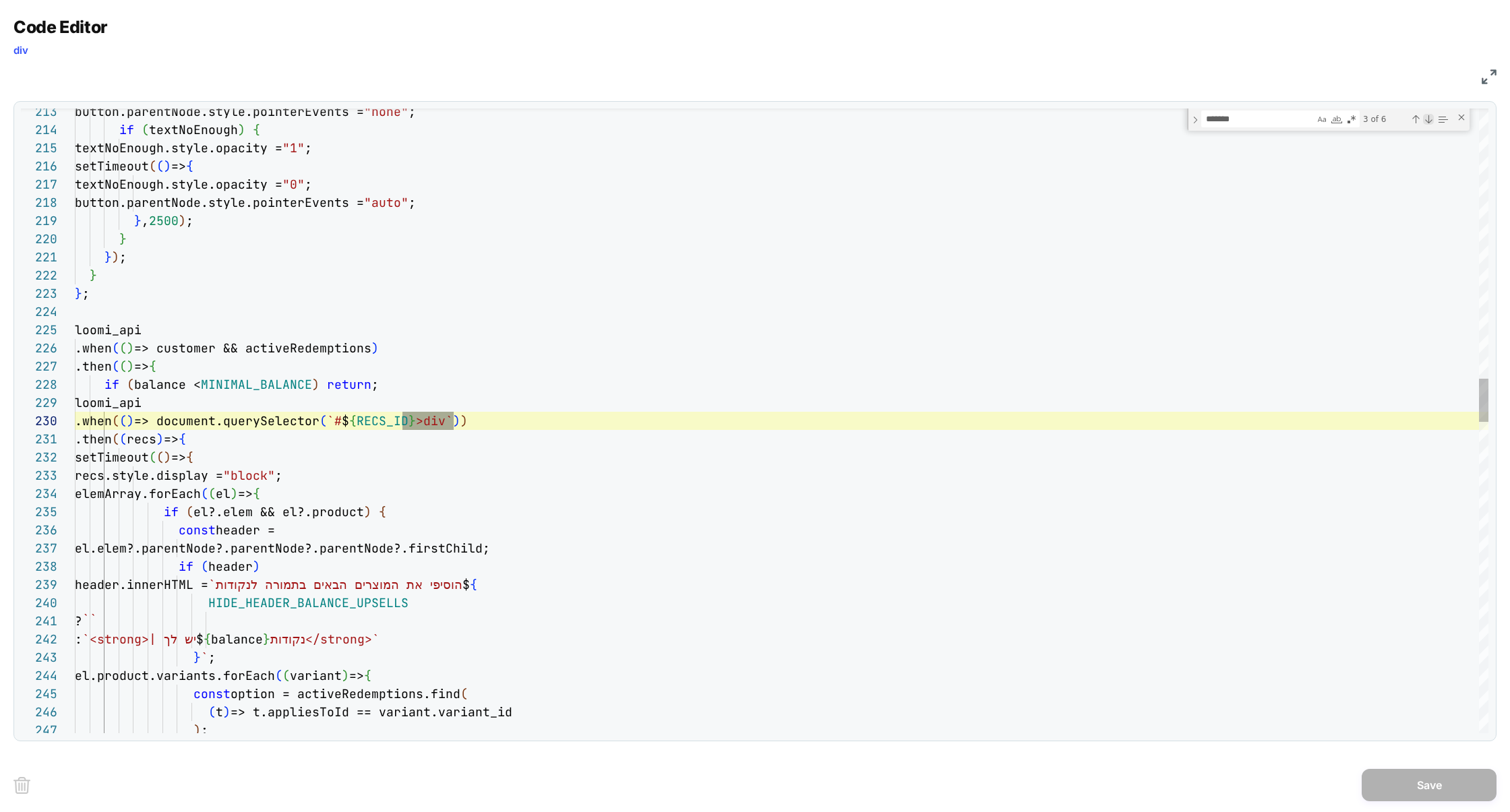
click at [1427, 121] on div "Next Match (Enter)" at bounding box center [1428, 119] width 11 height 11
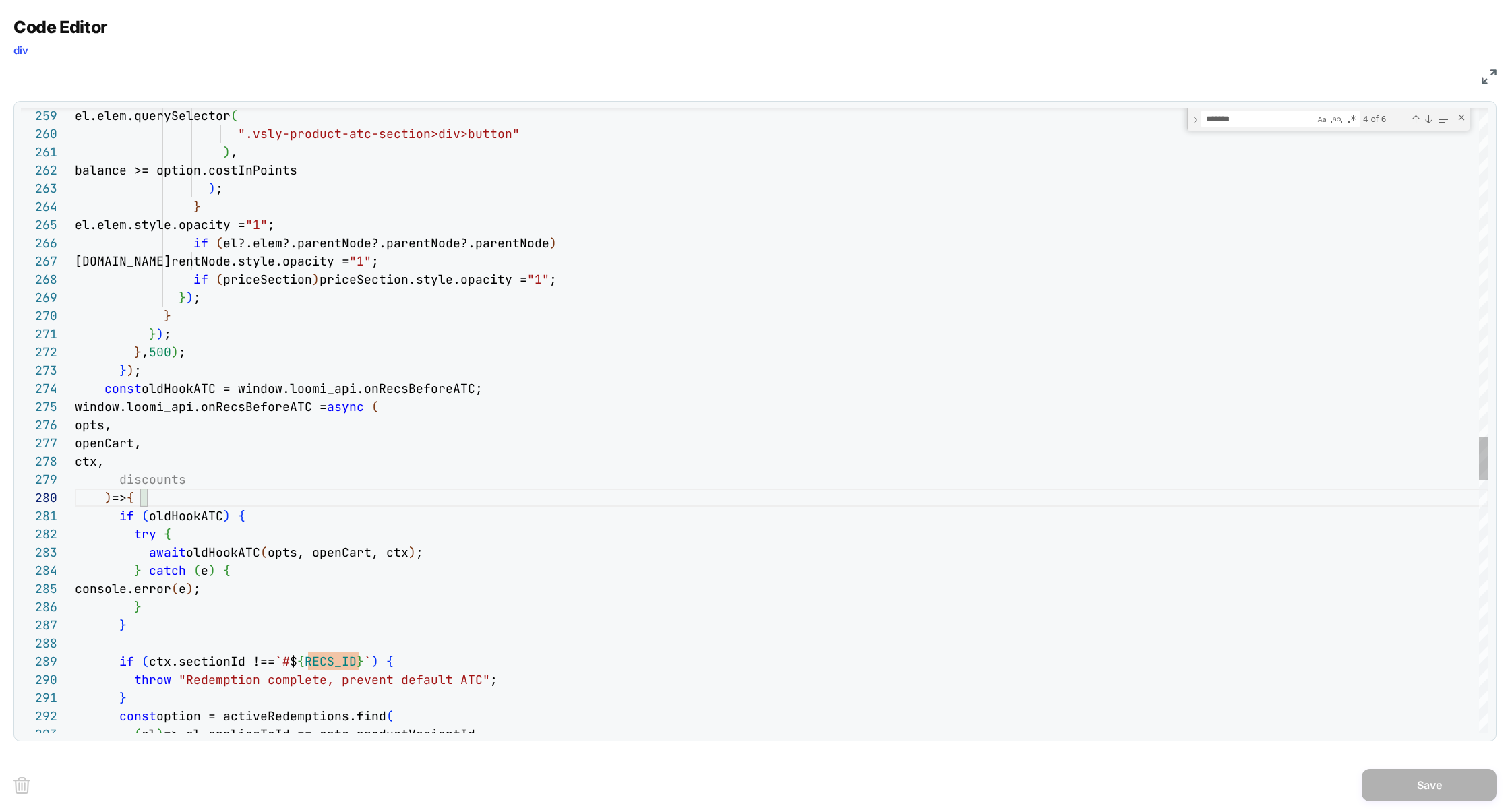
scroll to position [163, 72]
click at [68, 499] on div at bounding box center [68, 497] width 17 height 18
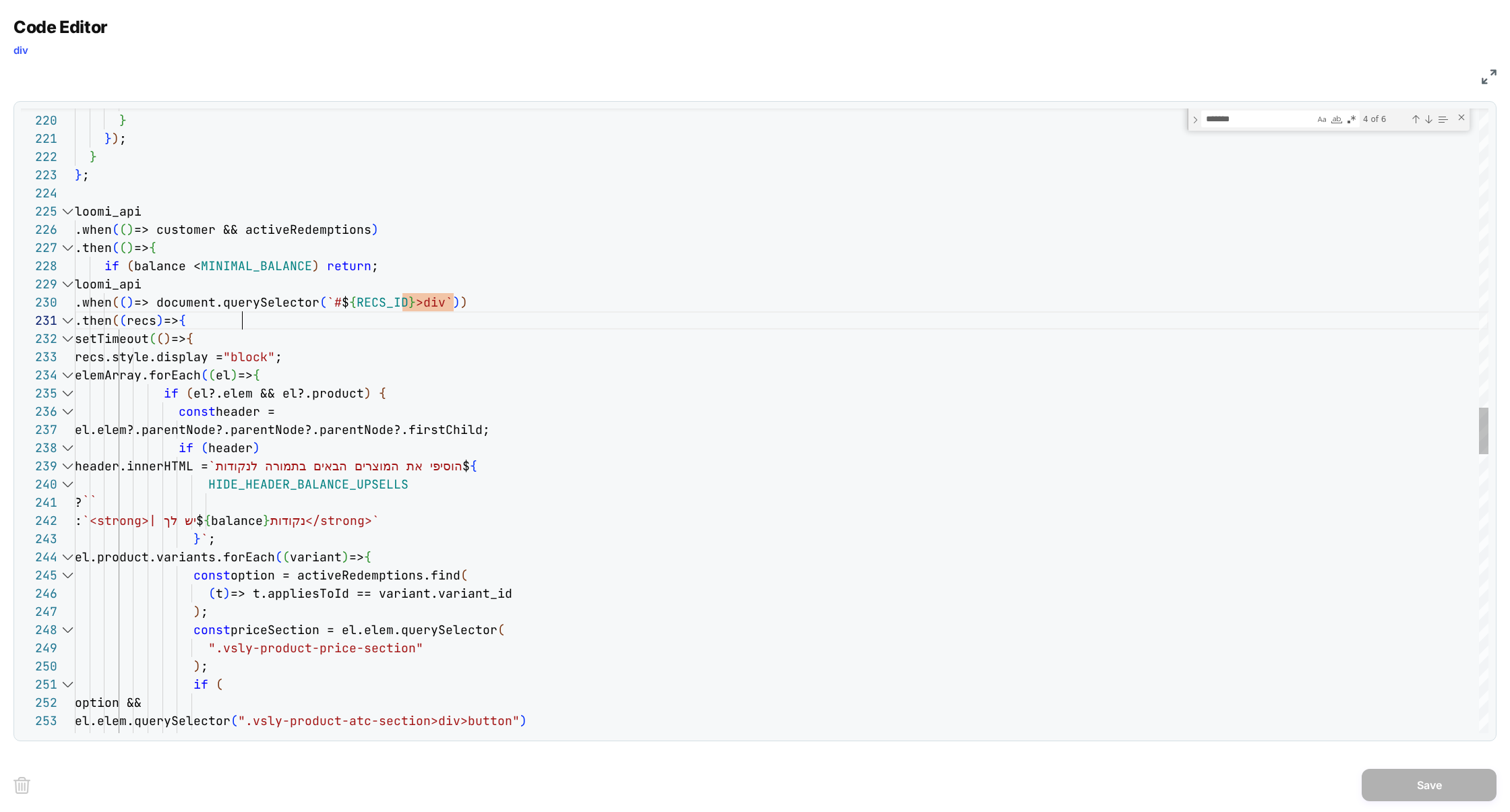
scroll to position [0, 167]
click at [257, 320] on div "option && ) ; if ( const priceSection = el.elem.querySelector ( ".vsly-product-…" at bounding box center [781, 285] width 1413 height 8358
click at [397, 395] on div "option && ) ; if ( const priceSection = el.elem.querySelector ( ".vsly-product-…" at bounding box center [781, 285] width 1413 height 8358
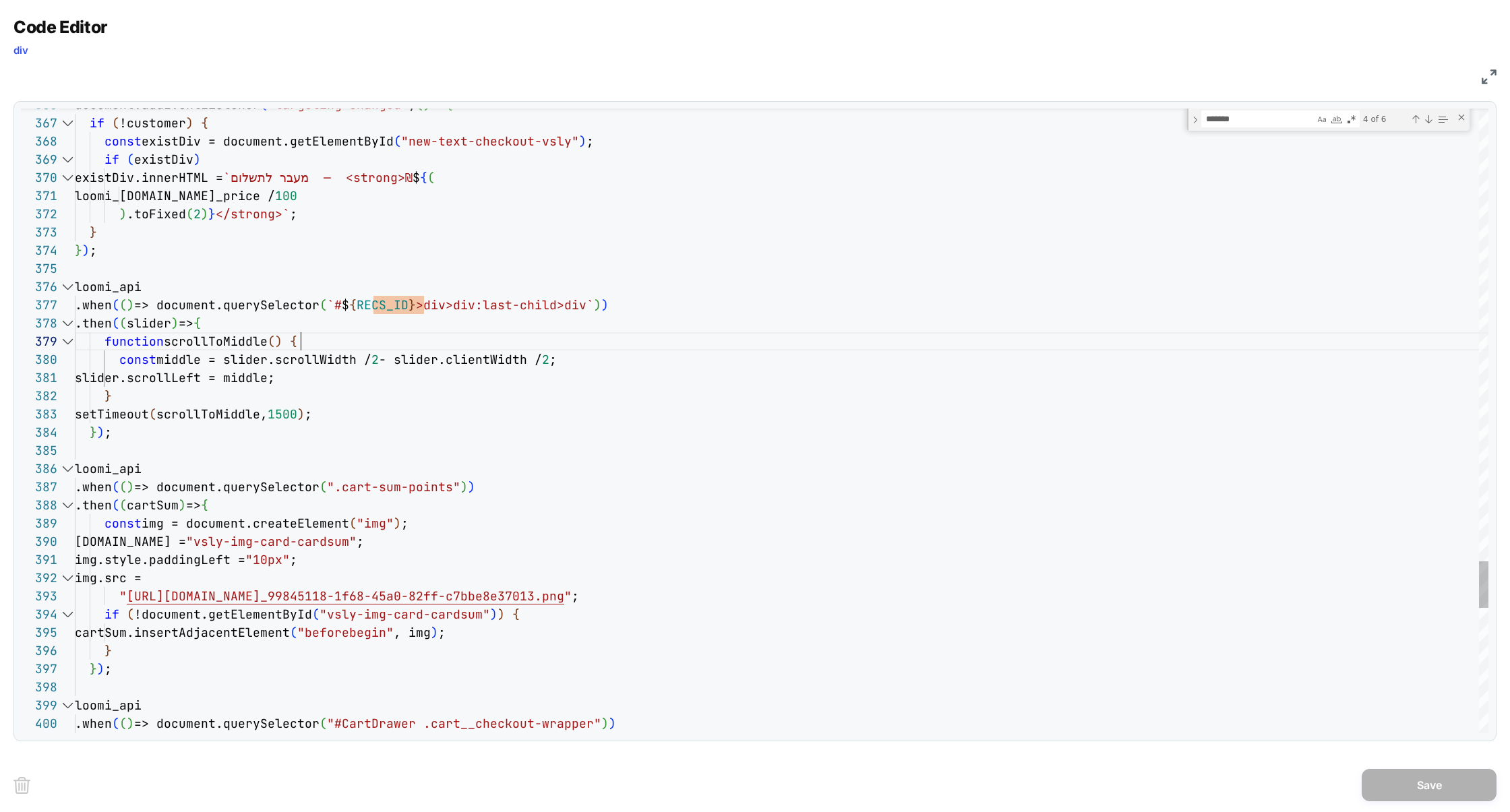
scroll to position [72, 225]
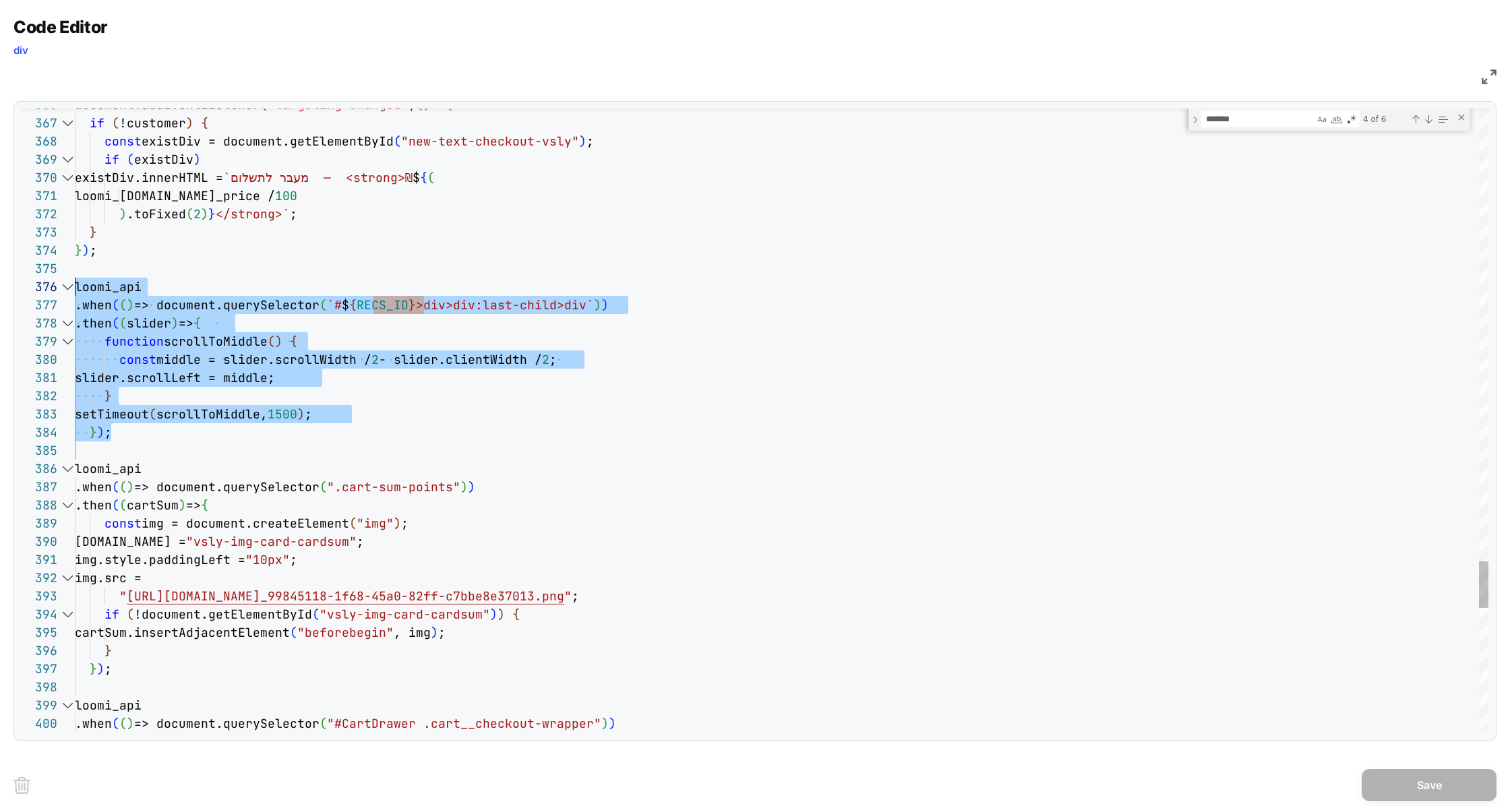
scroll to position [17, 0]
drag, startPoint x: 125, startPoint y: 434, endPoint x: 66, endPoint y: 292, distance: 153.8
type textarea "**********"
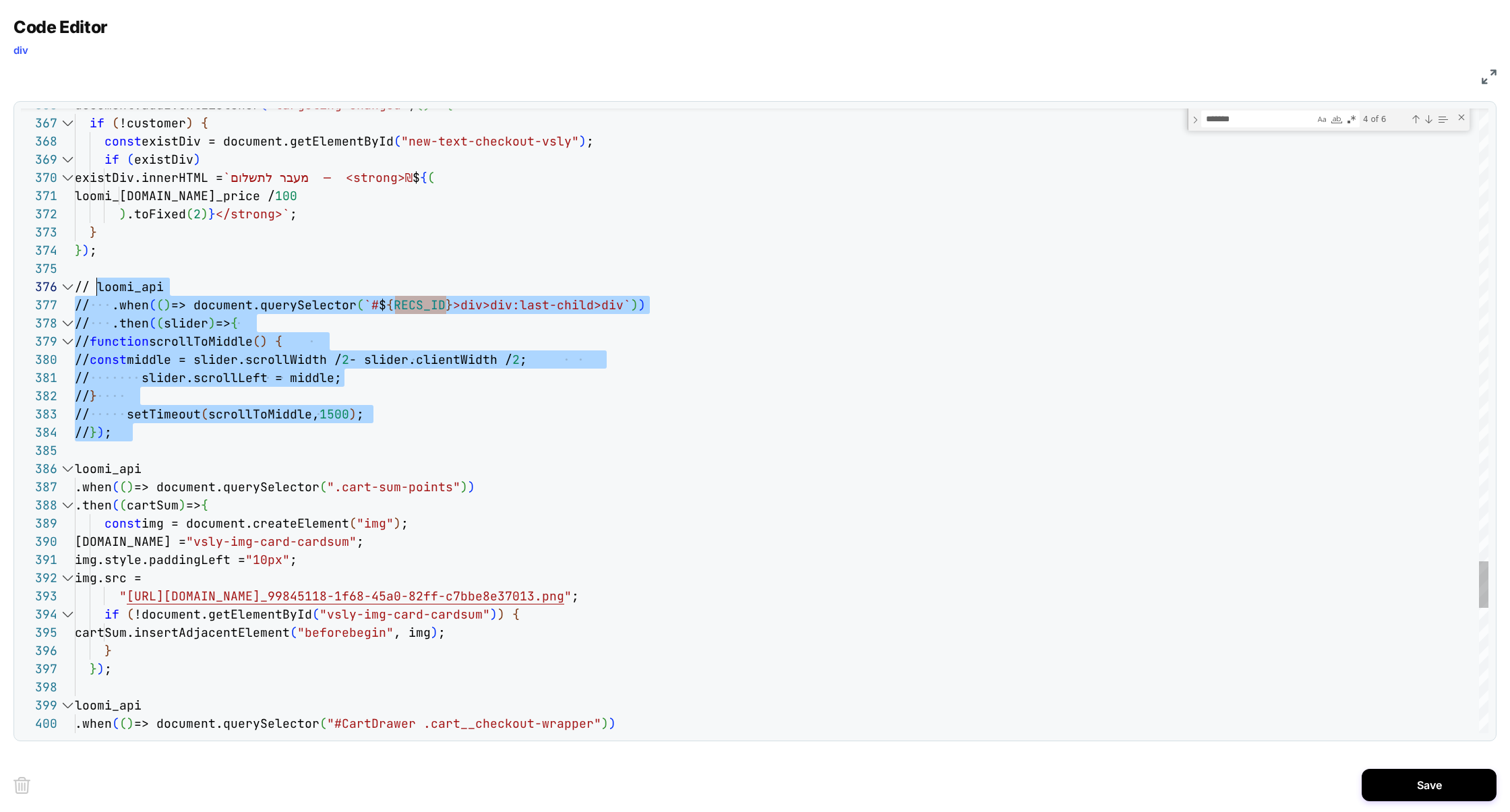
scroll to position [17, 21]
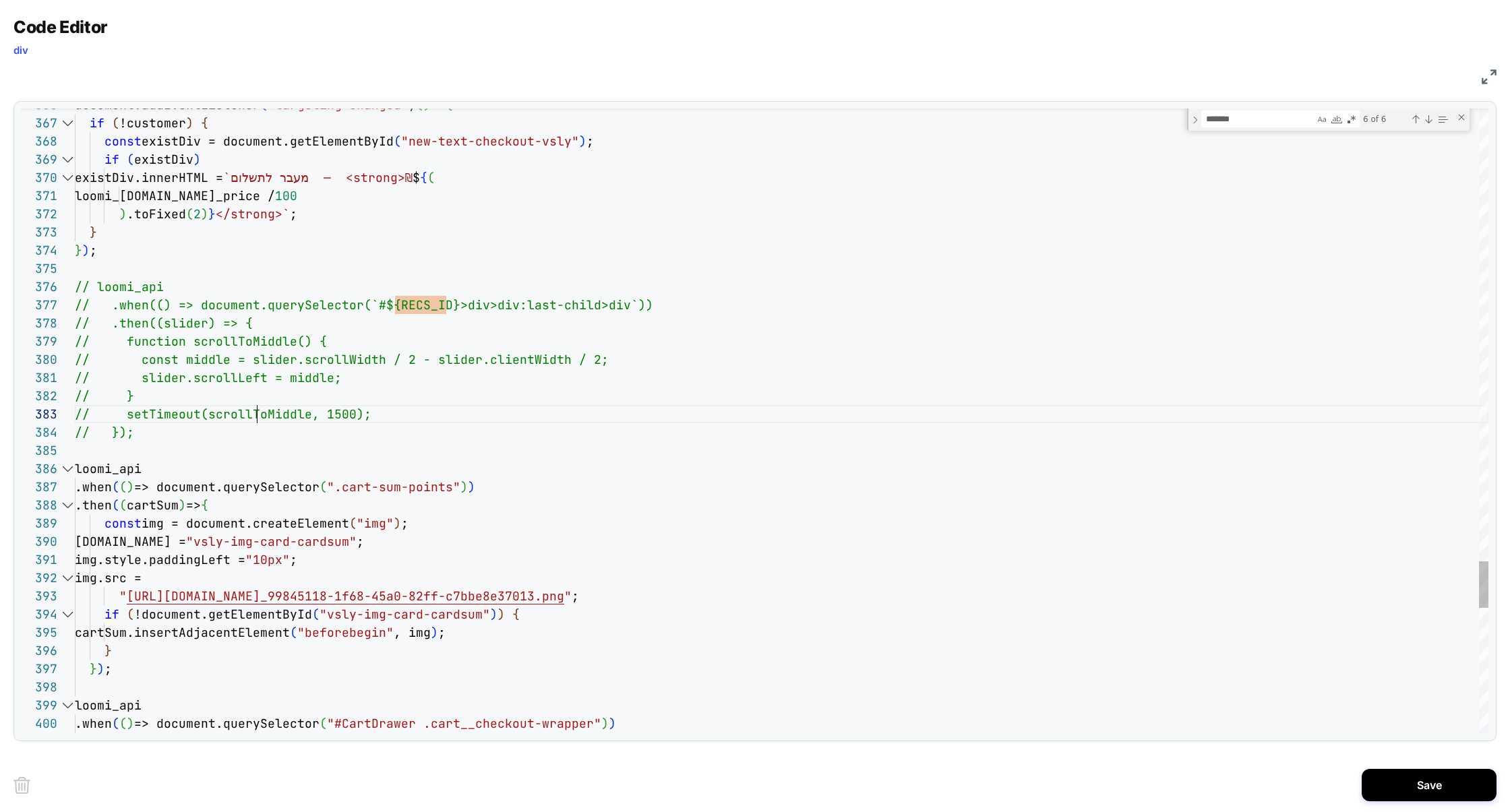
scroll to position [146, 233]
click at [1439, 790] on button "Save" at bounding box center [1429, 784] width 135 height 32
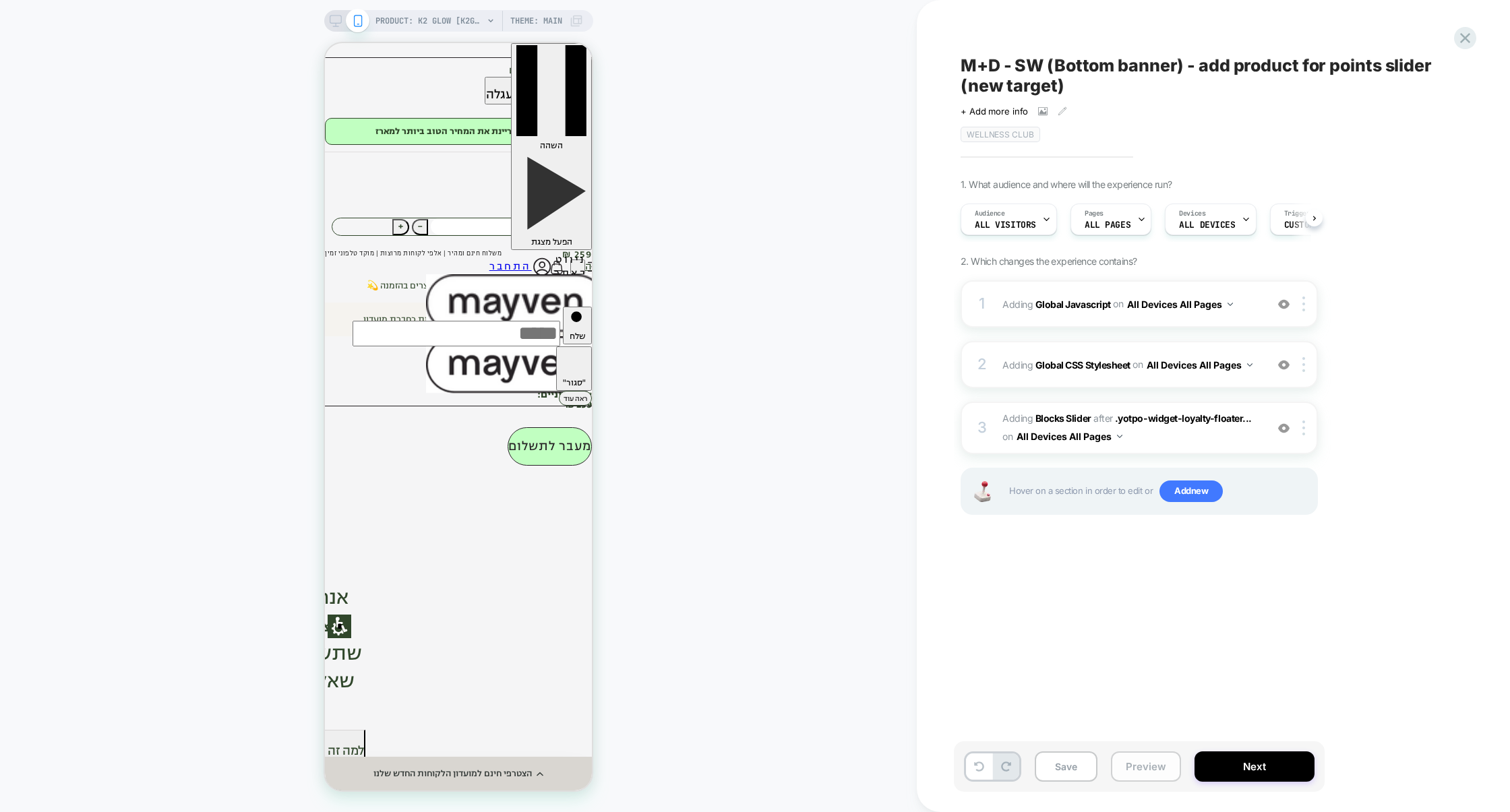
scroll to position [0, 1]
click at [1142, 776] on button "Preview" at bounding box center [1146, 766] width 71 height 30
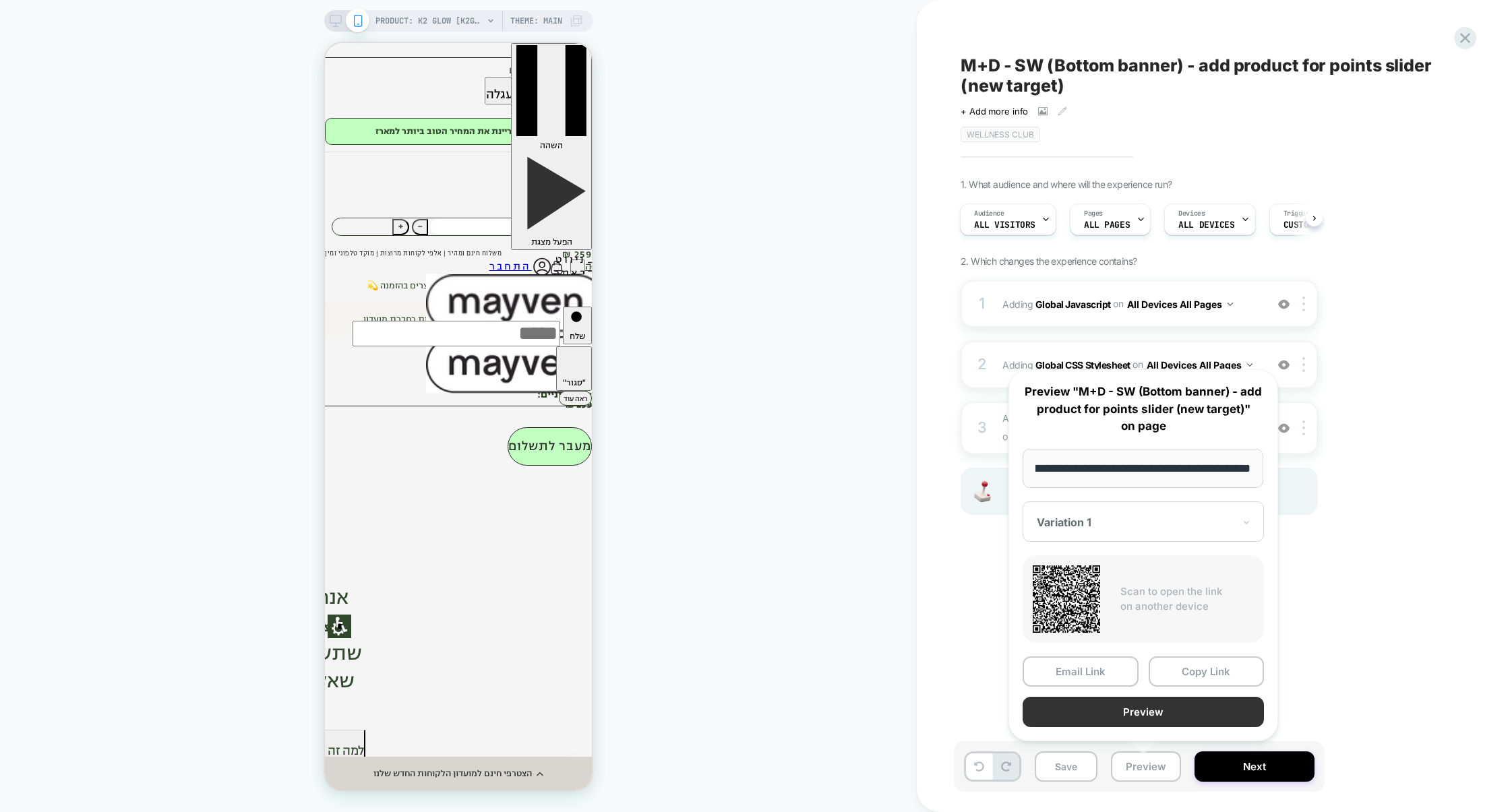
scroll to position [0, 0]
click at [1161, 711] on button "Preview" at bounding box center [1143, 711] width 242 height 30
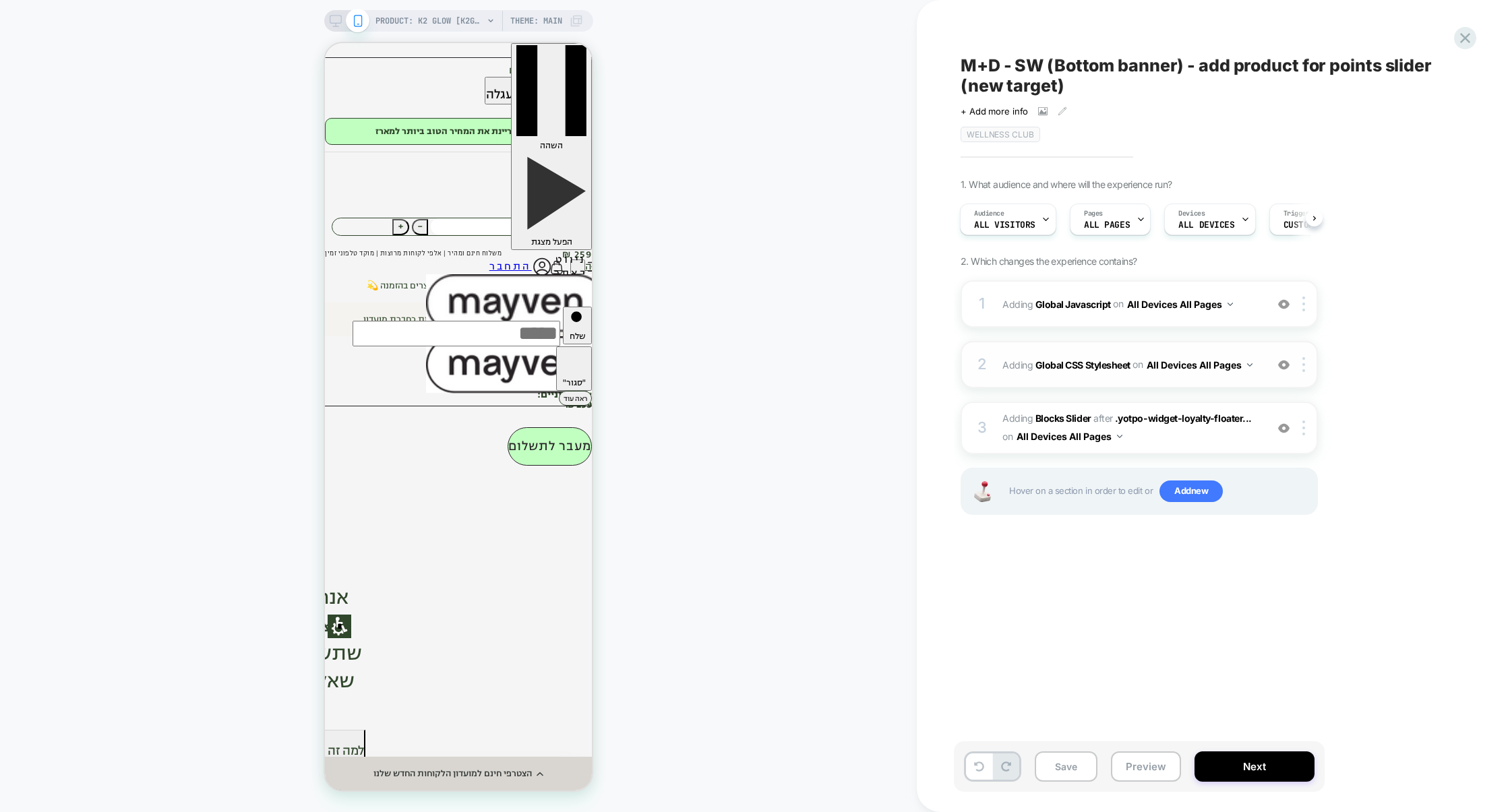
click at [1088, 384] on div "2 Adding Global CSS Stylesheet on All Devices All Pages Add Before Add After Ta…" at bounding box center [1139, 364] width 357 height 47
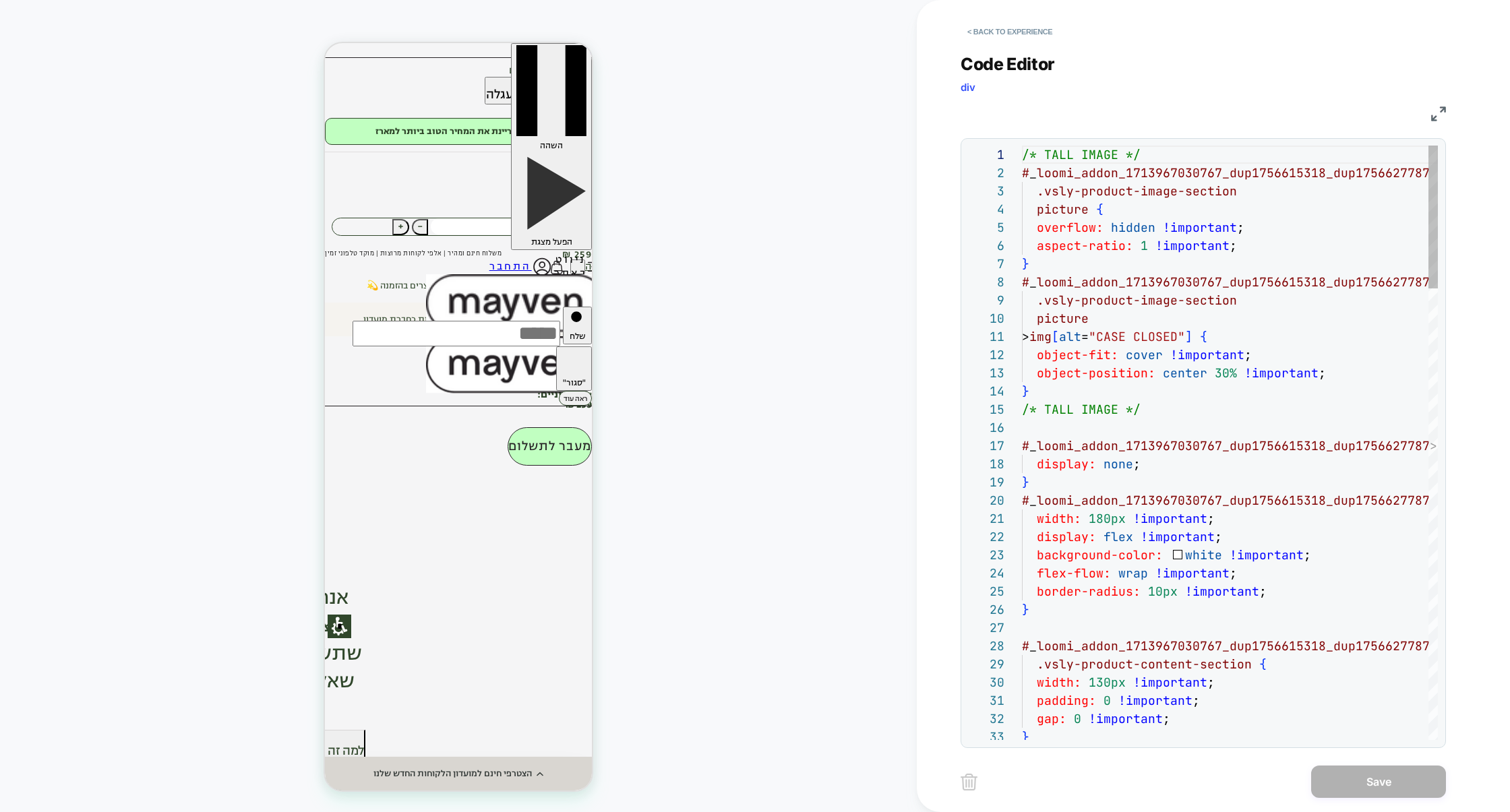
scroll to position [182, 0]
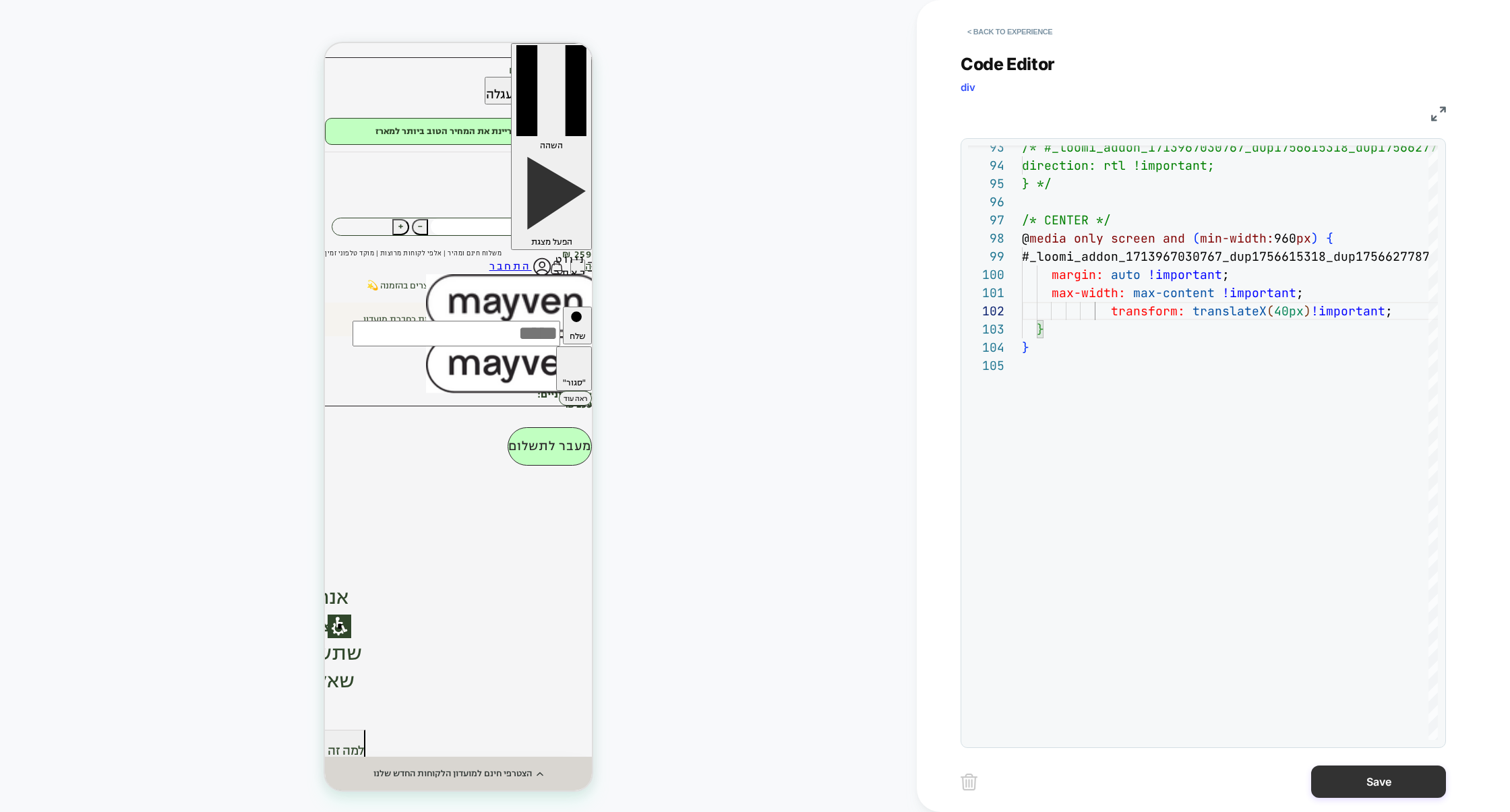
type textarea "**********"
click at [1361, 776] on button "Save" at bounding box center [1379, 781] width 135 height 32
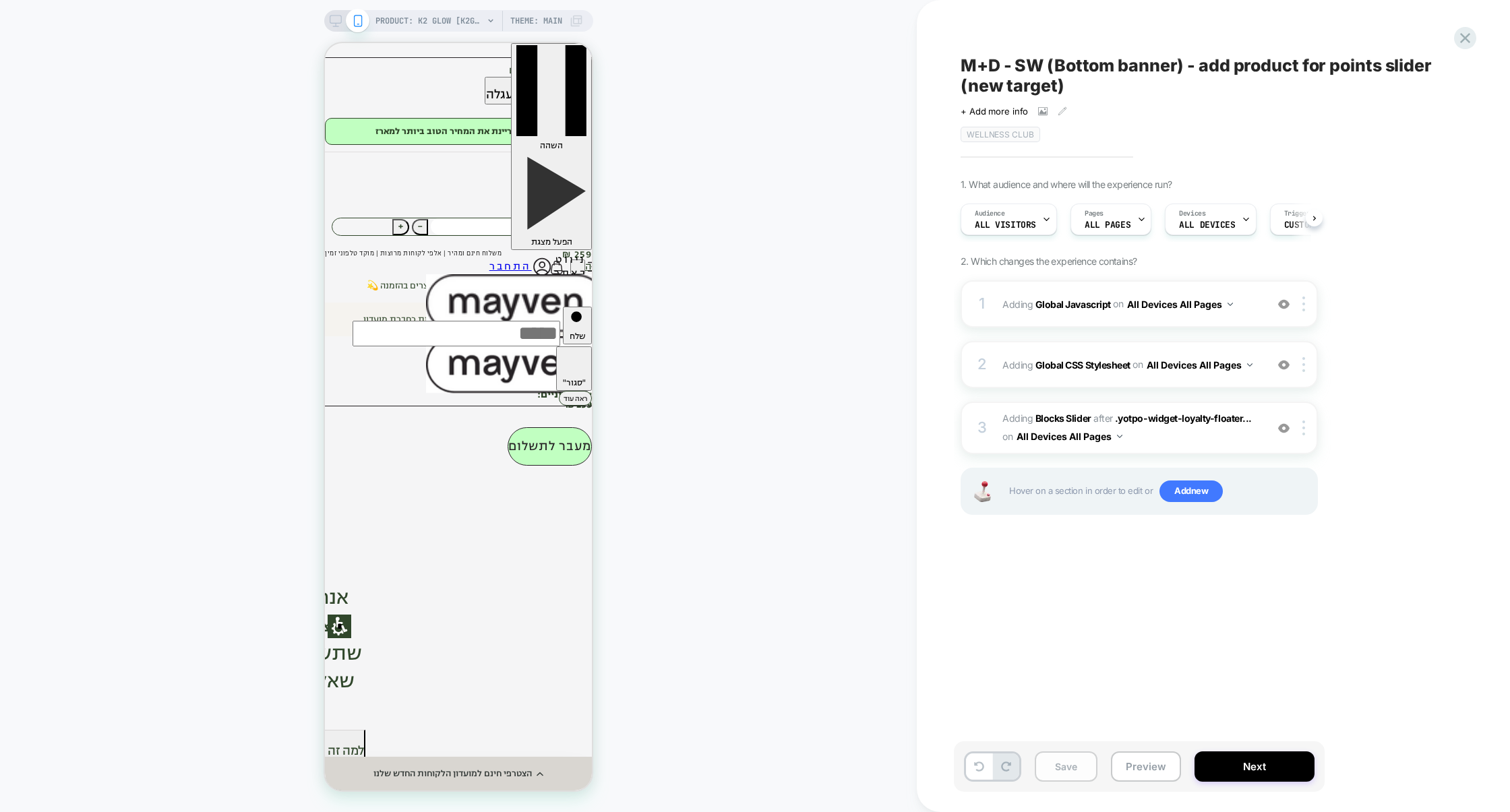
scroll to position [0, 1]
click at [1071, 769] on button "Save" at bounding box center [1066, 766] width 63 height 30
click at [1154, 776] on button "Preview" at bounding box center [1146, 766] width 71 height 30
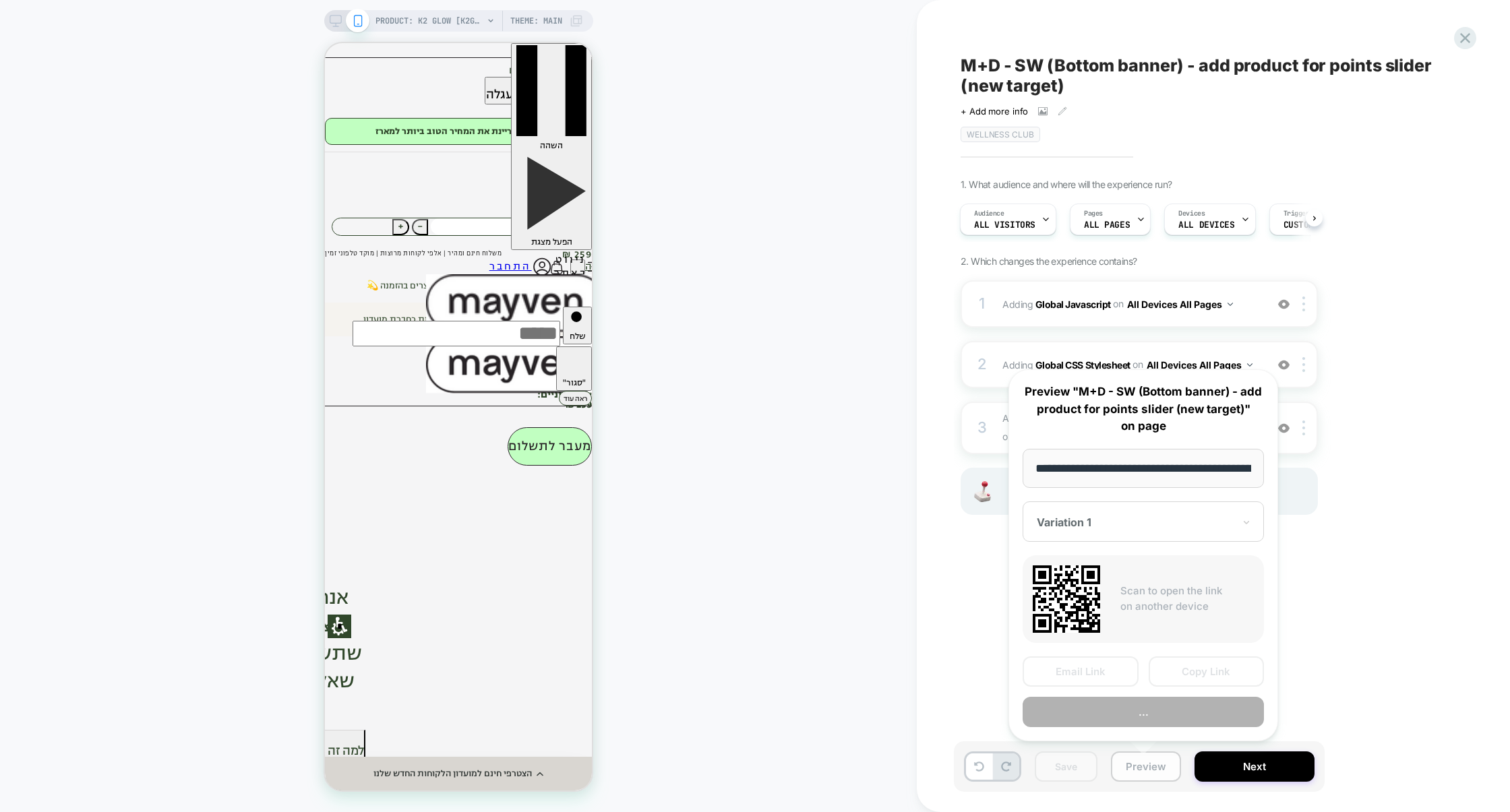
scroll to position [0, 122]
click at [1191, 666] on button "Copy Link" at bounding box center [1207, 670] width 116 height 30
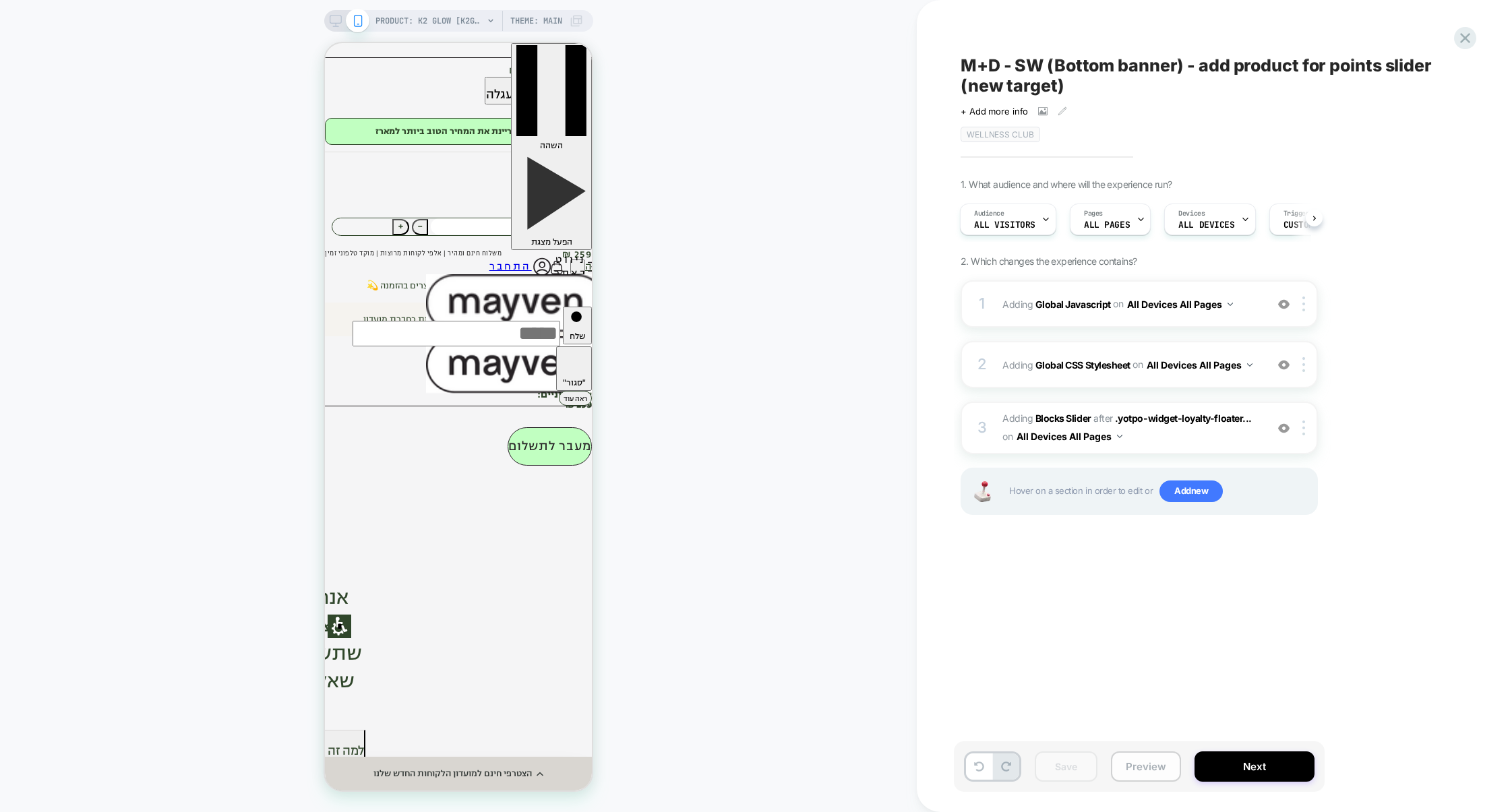
click at [1131, 759] on button "Preview" at bounding box center [1146, 766] width 71 height 30
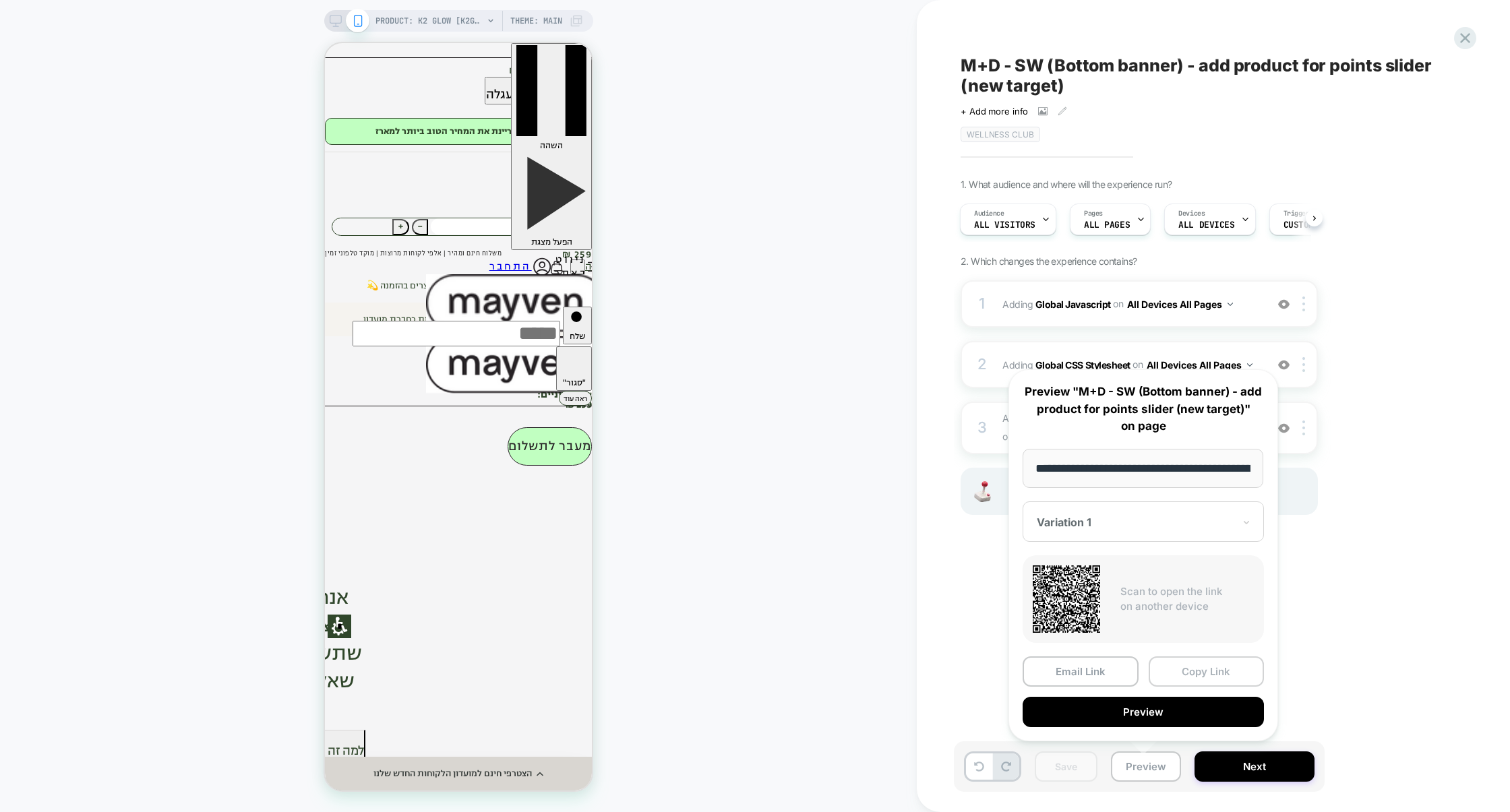
click at [1187, 680] on button "Copy Link" at bounding box center [1207, 670] width 116 height 30
